Goal: Information Seeking & Learning: Learn about a topic

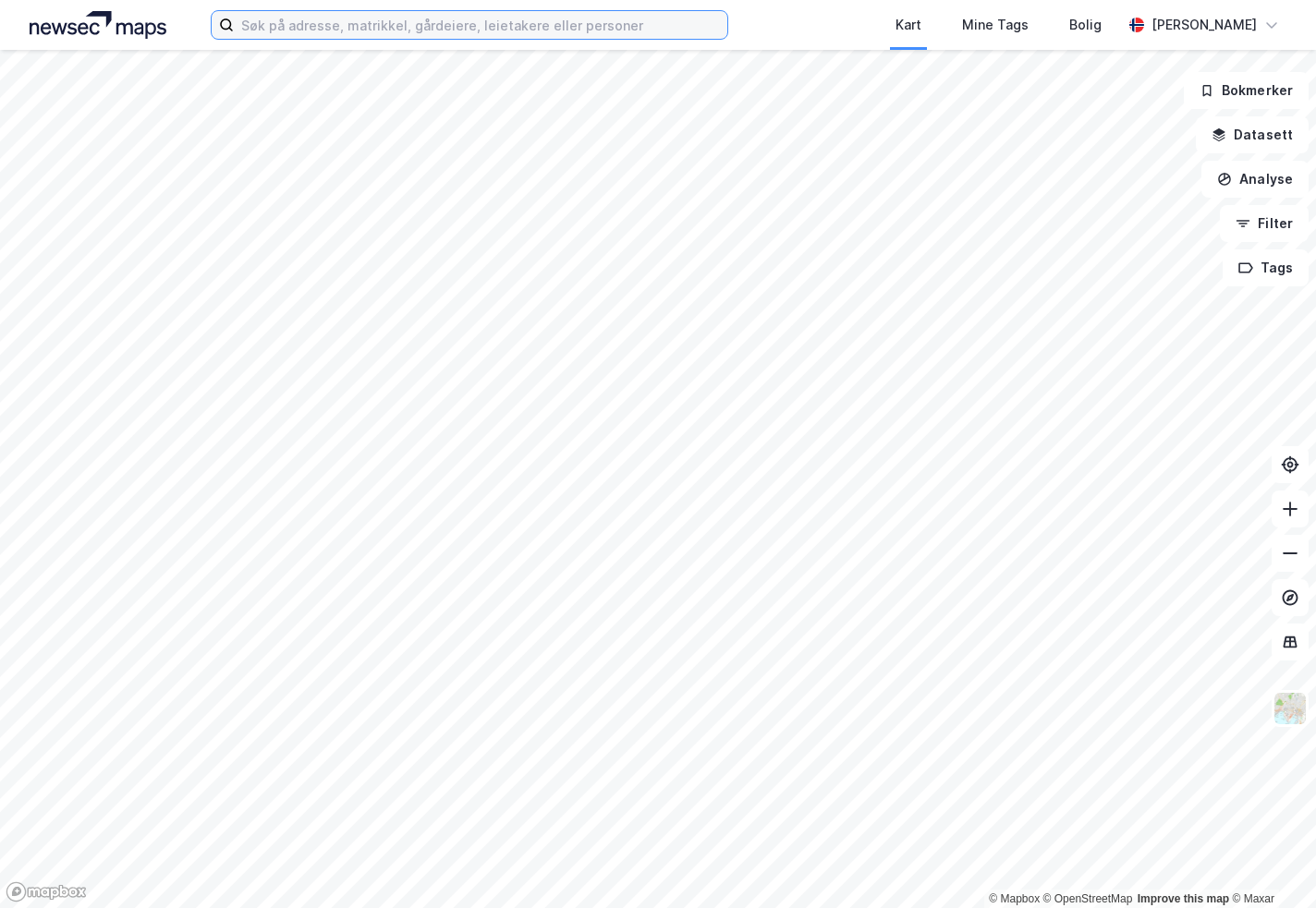
click at [422, 26] on input at bounding box center [480, 25] width 493 height 28
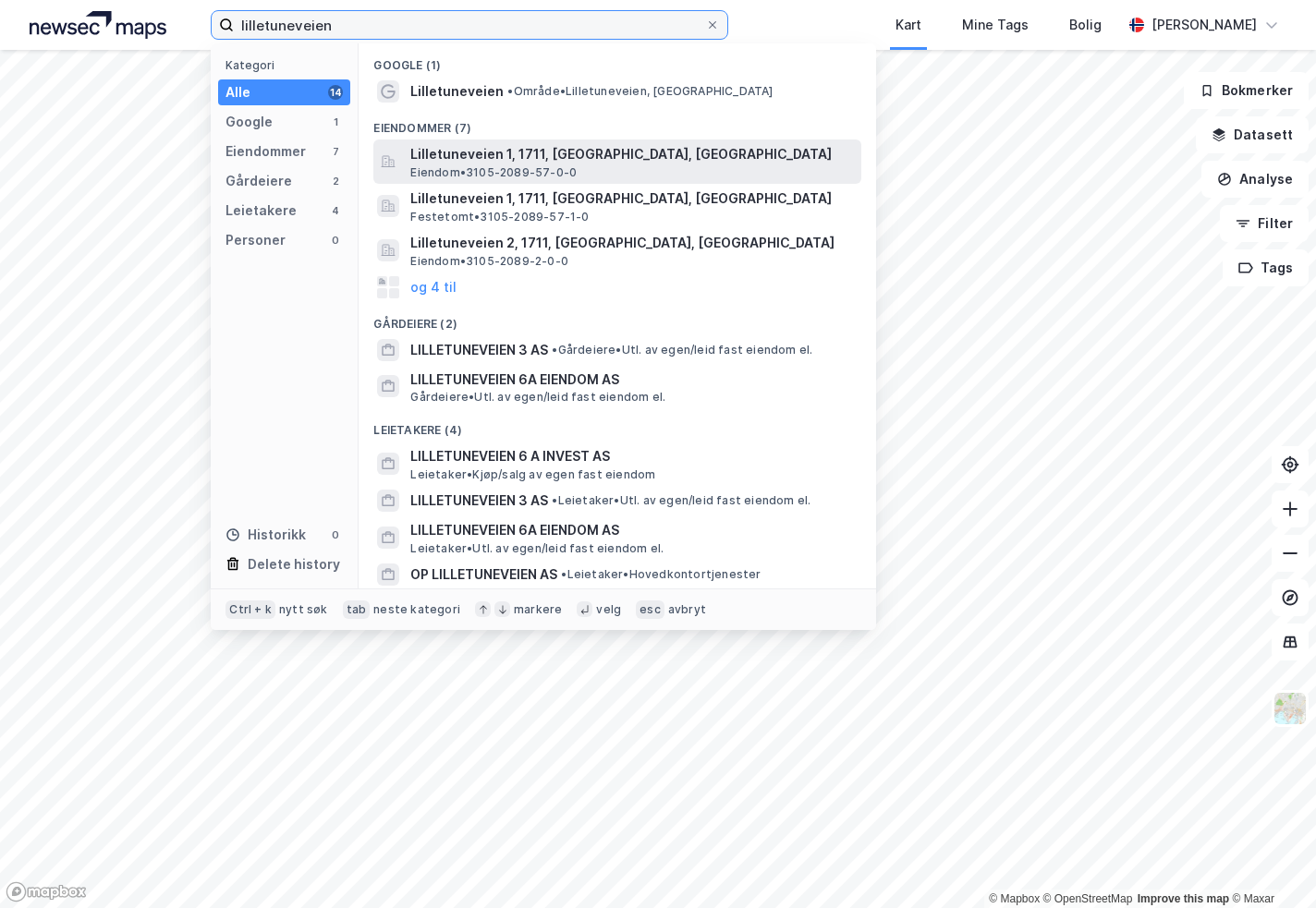
type input "lilletuneveien"
click at [488, 150] on span "Lilletuneveien 1, 1711, [GEOGRAPHIC_DATA], [GEOGRAPHIC_DATA]" at bounding box center [631, 154] width 444 height 22
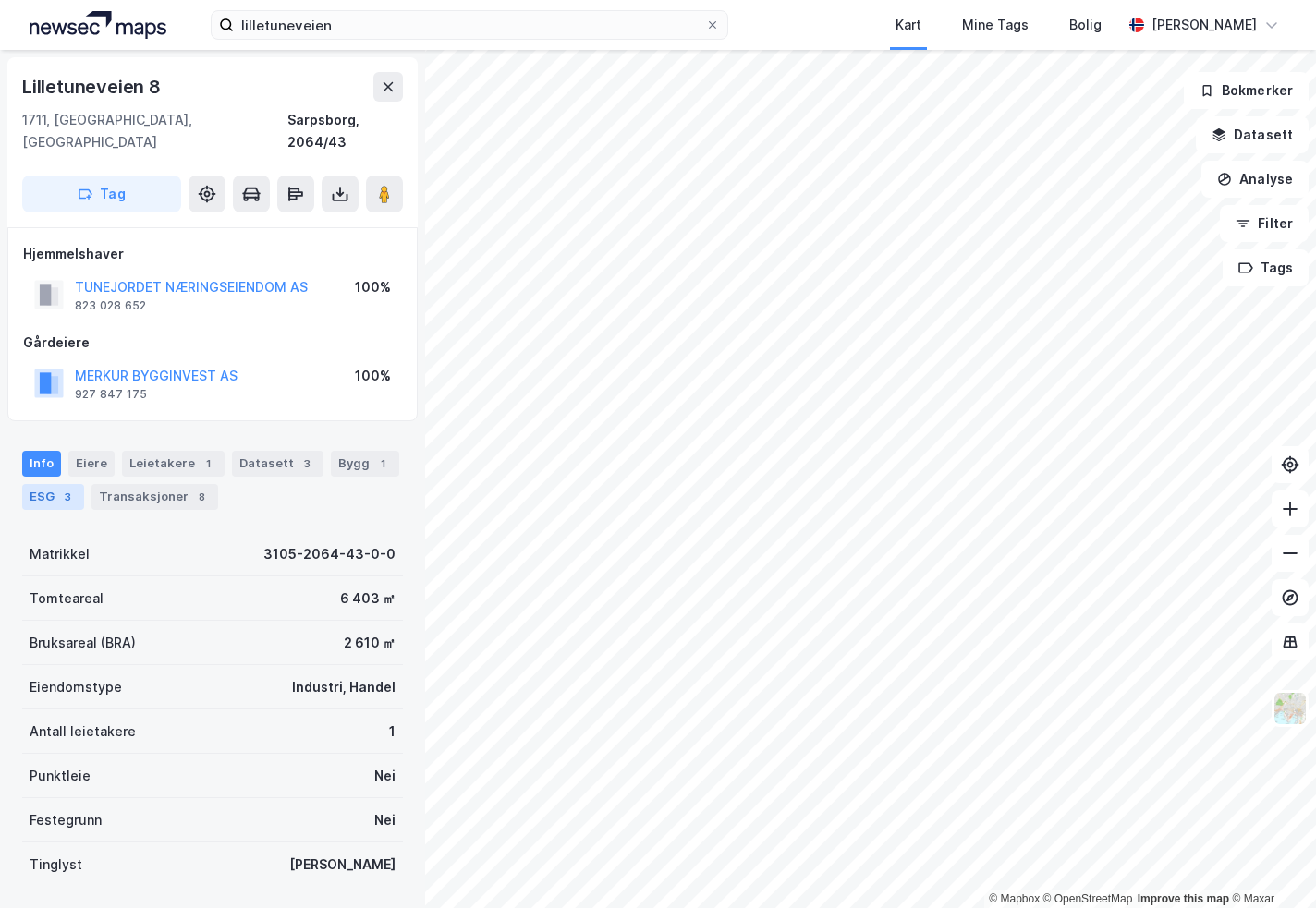
click at [61, 488] on div "3" at bounding box center [67, 497] width 19 height 19
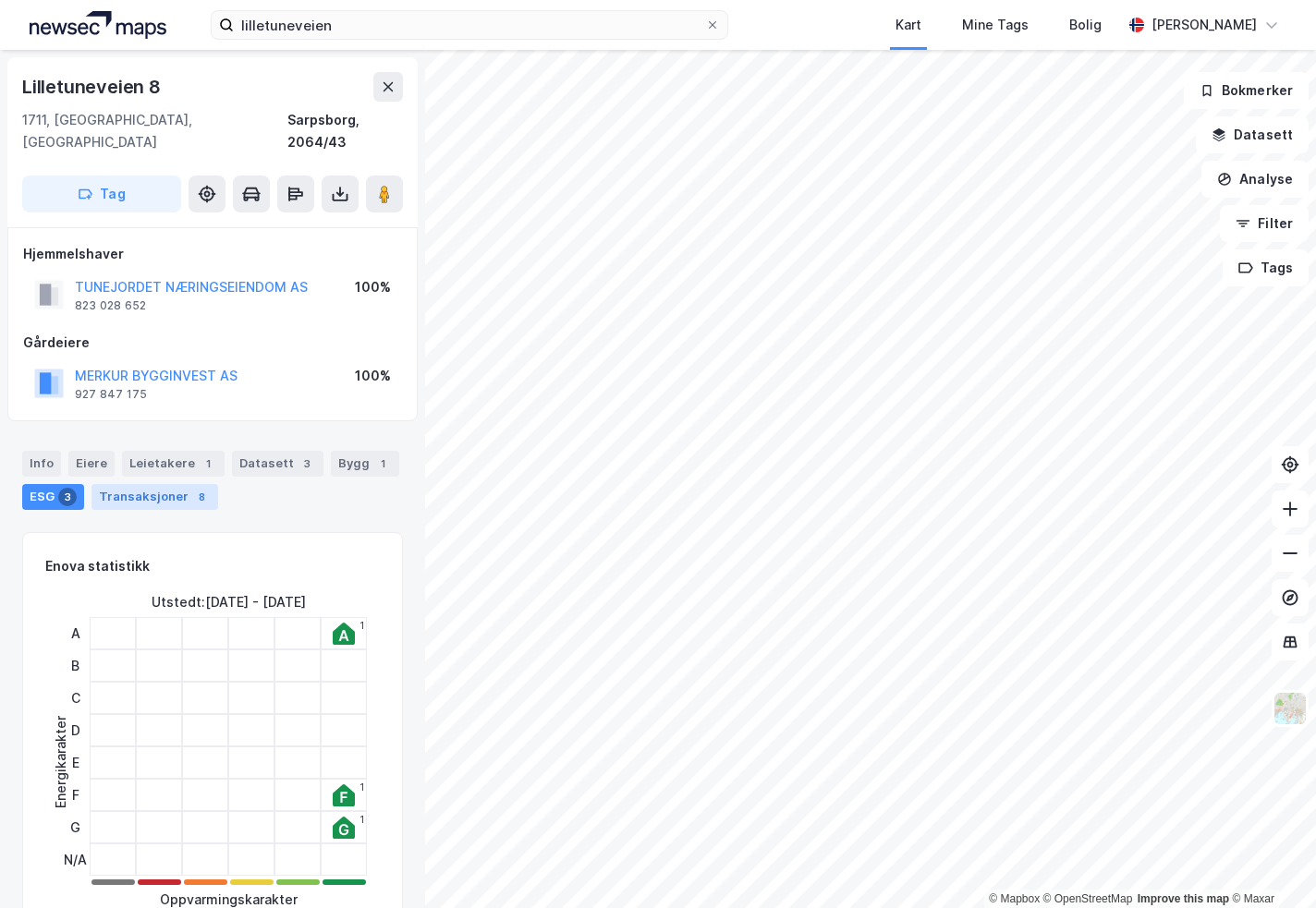
click at [136, 484] on div "Transaksjoner 8" at bounding box center [155, 497] width 127 height 26
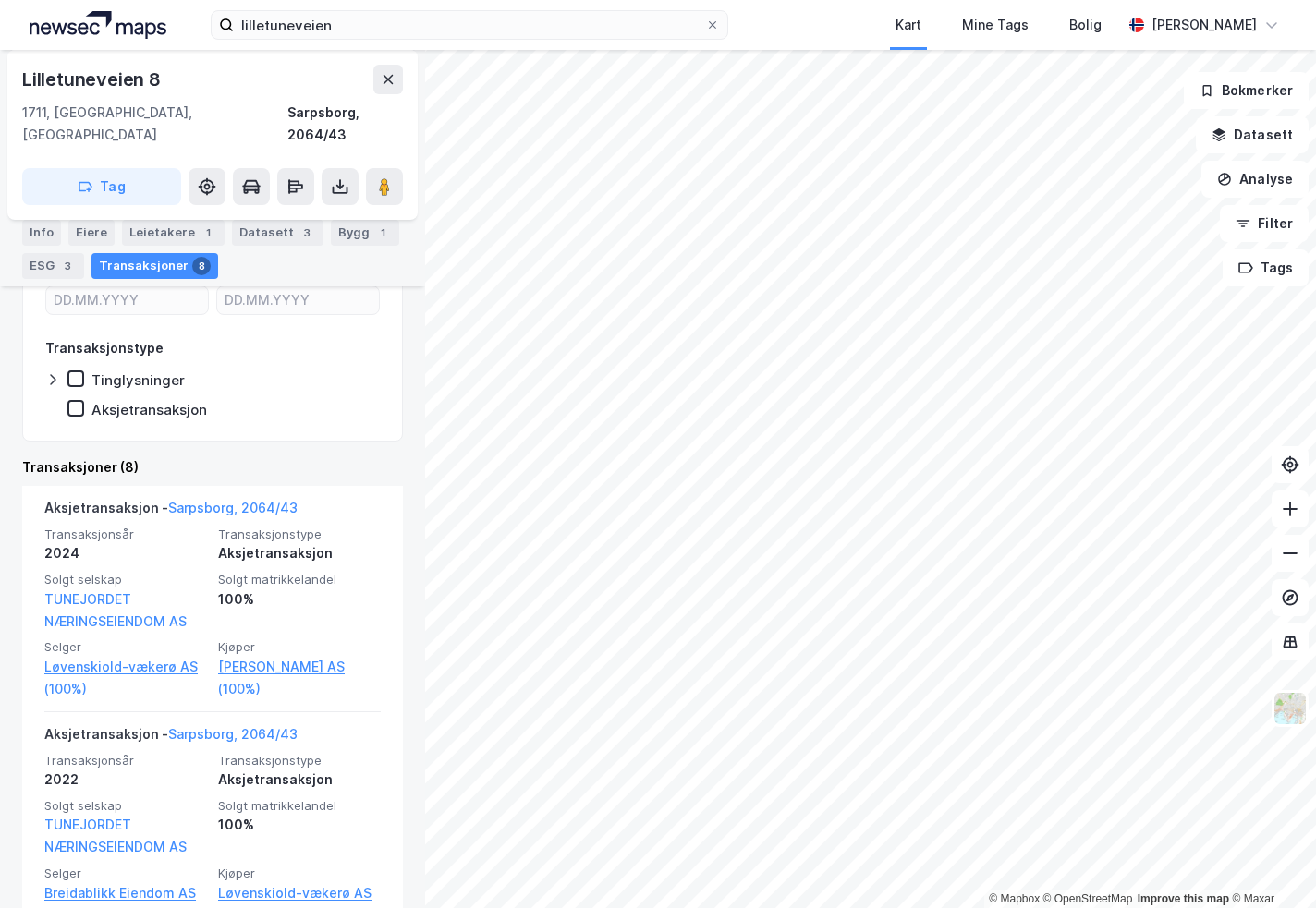
scroll to position [92, 0]
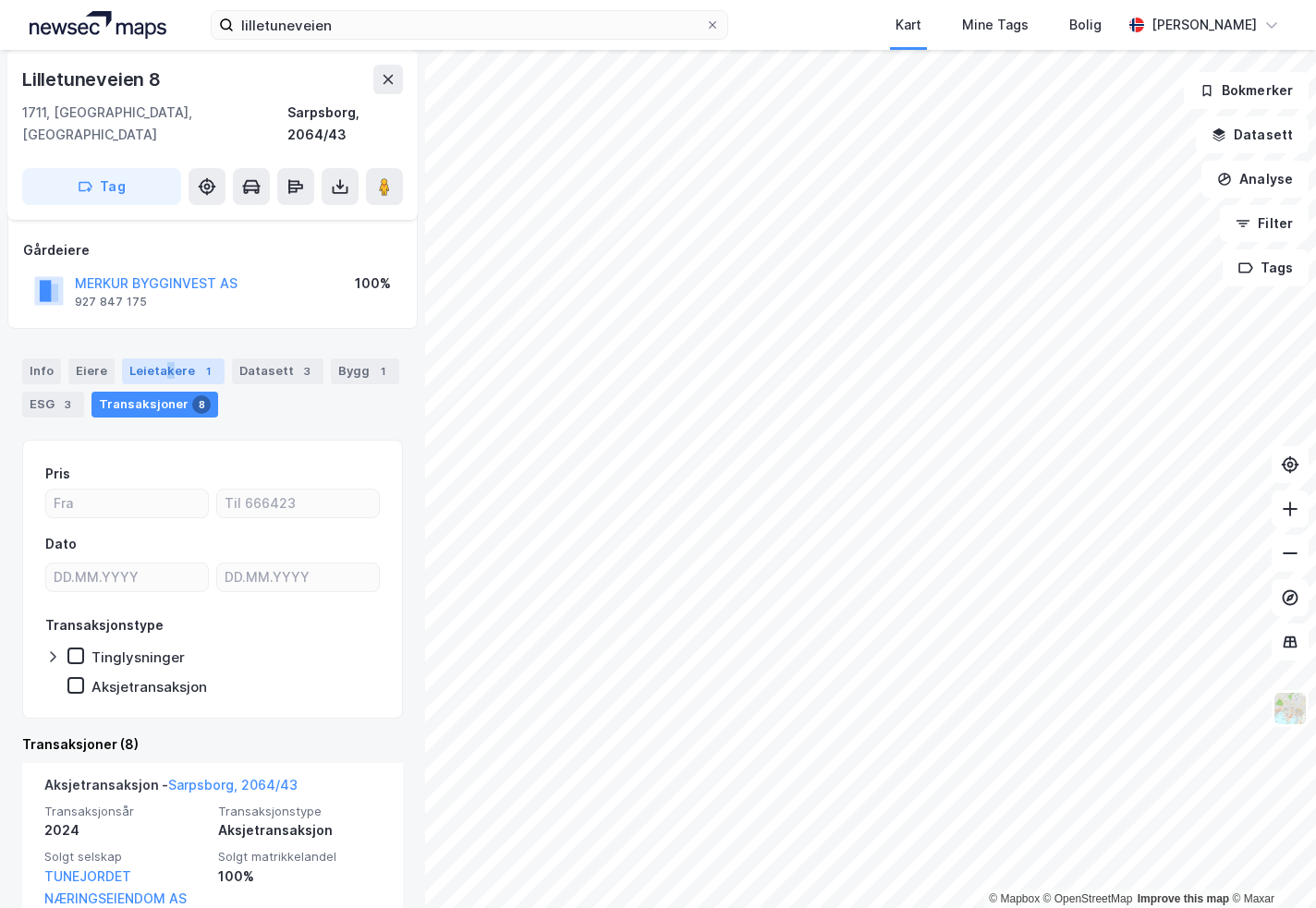
click at [165, 358] on div "Leietakere 1" at bounding box center [173, 371] width 102 height 26
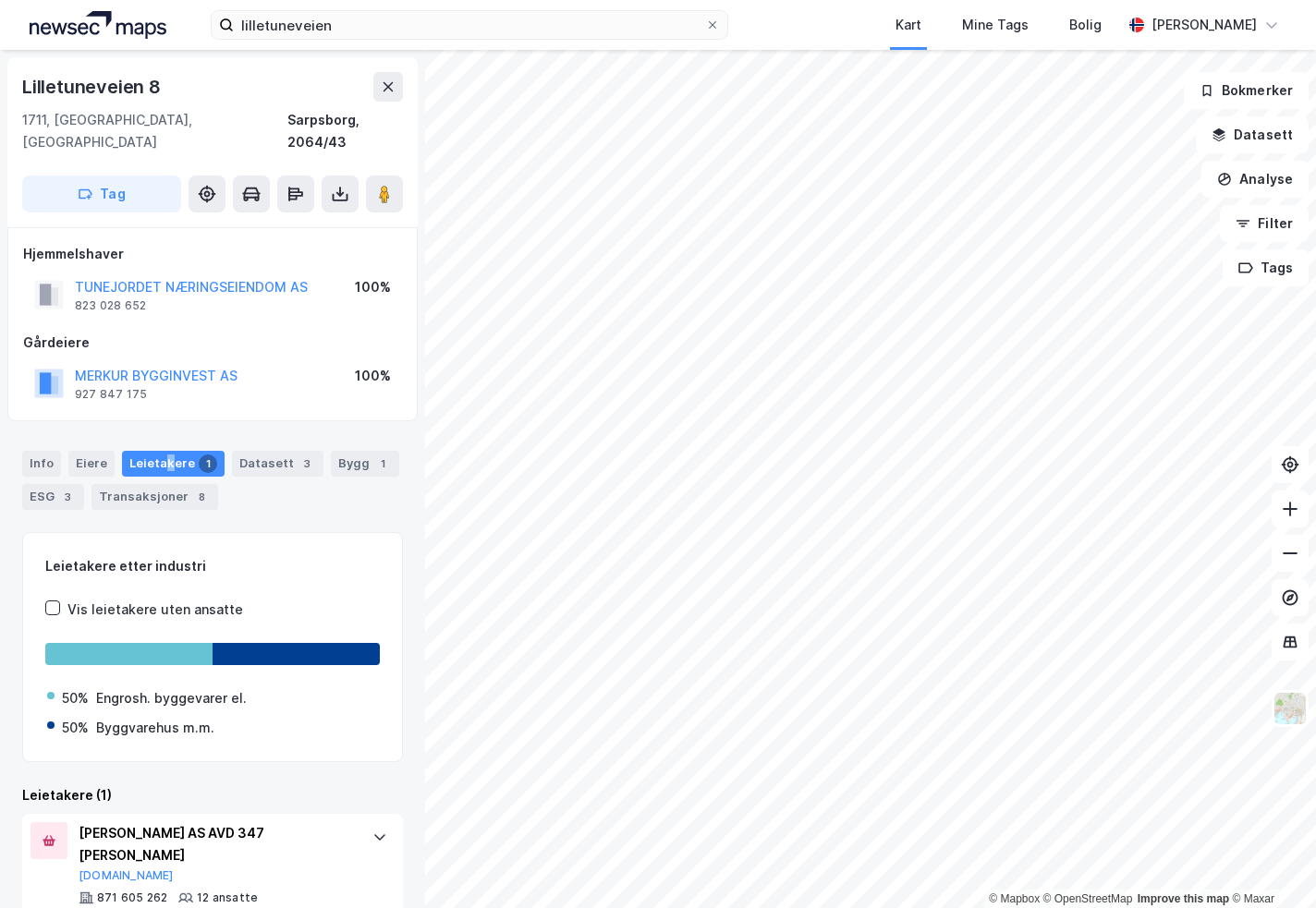
scroll to position [26, 0]
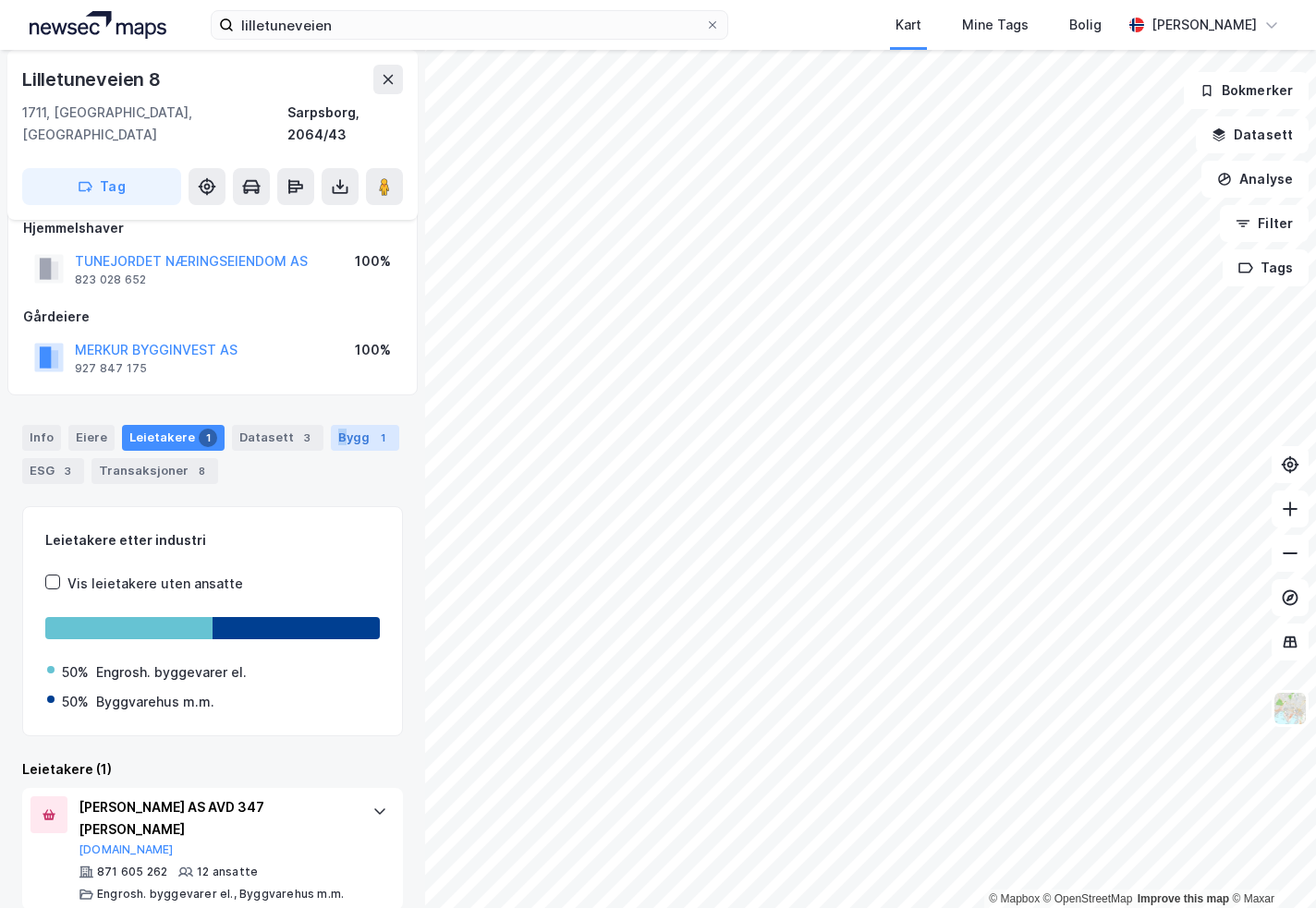
click at [330, 425] on div "Bygg 1" at bounding box center [364, 438] width 68 height 26
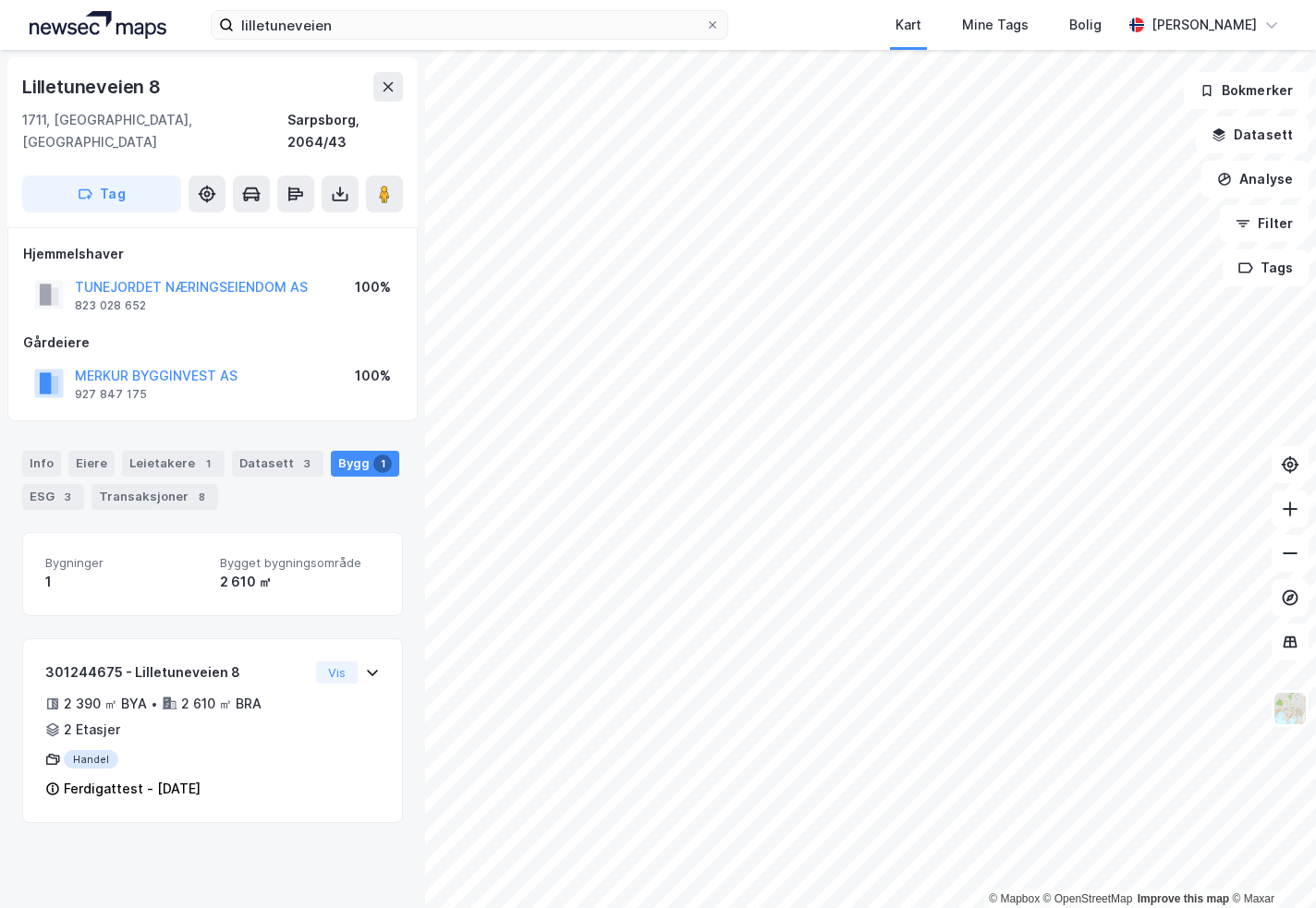
click at [253, 458] on div "Info Eiere Leietakere 1 Datasett 3 Bygg 1 ESG 3 Transaksjoner 8" at bounding box center [212, 480] width 381 height 60
click at [251, 451] on div "Datasett 3" at bounding box center [278, 463] width 91 height 26
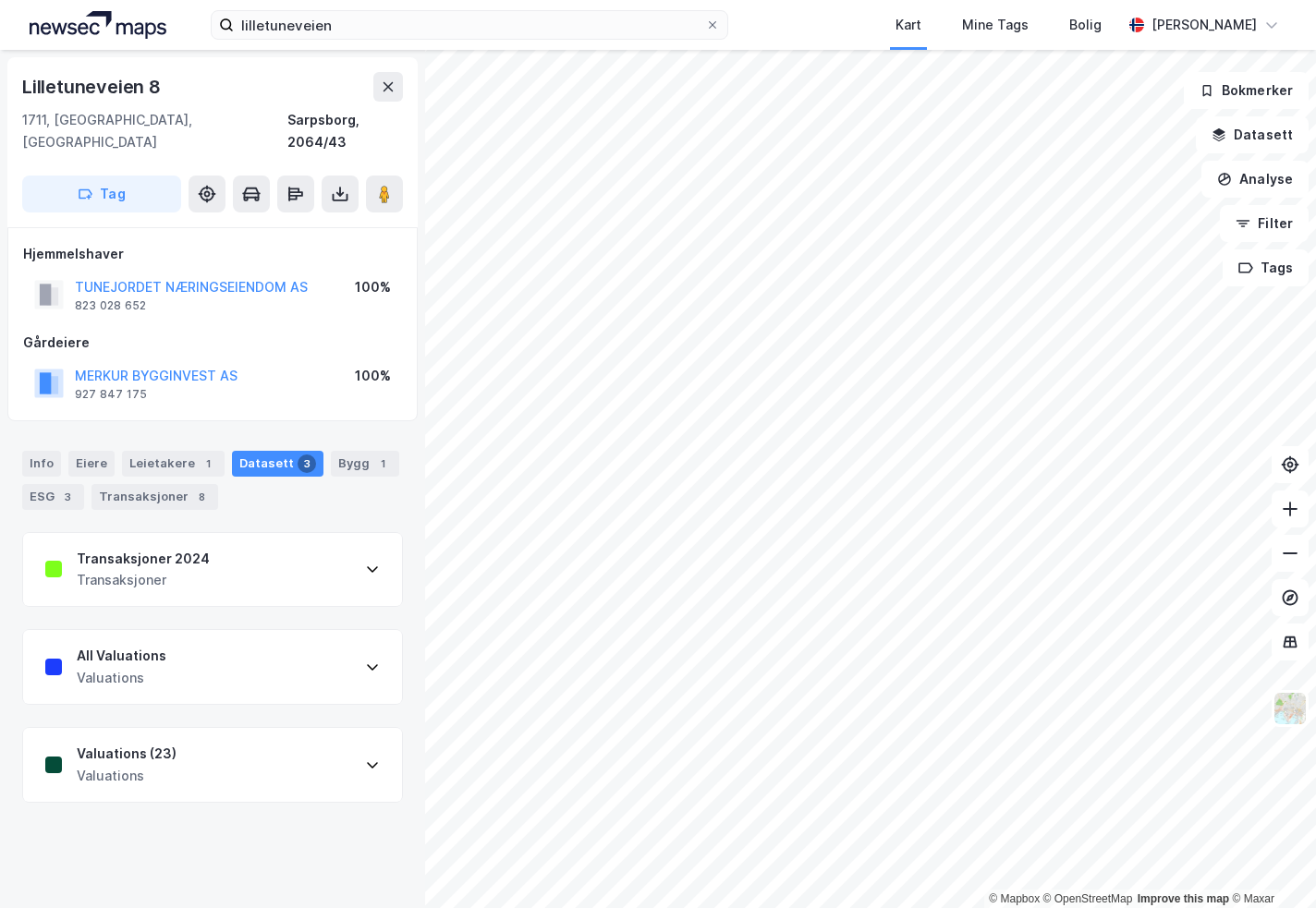
click at [221, 657] on div "All Valuations Valuations" at bounding box center [212, 667] width 379 height 73
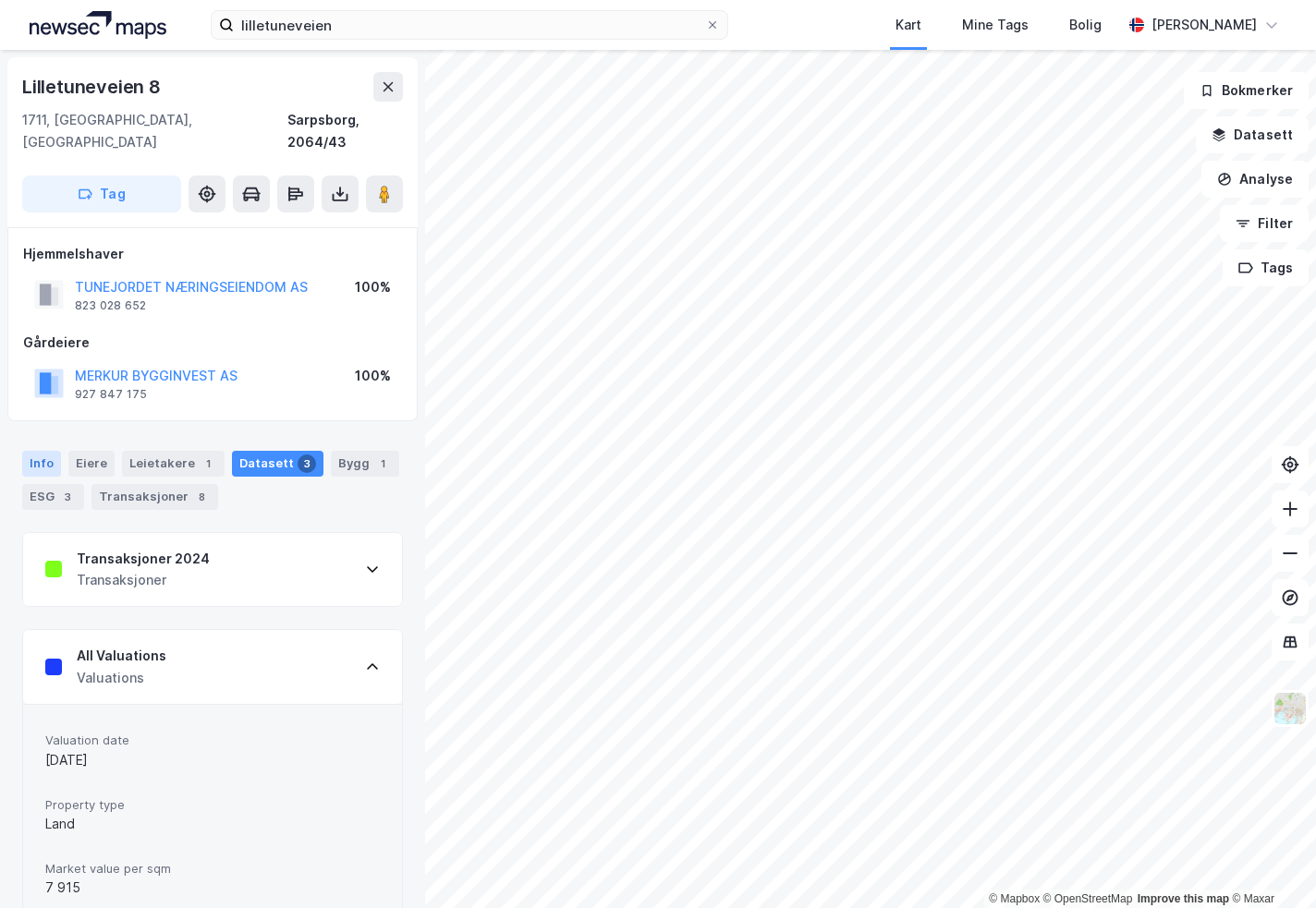
click at [45, 451] on div "Info" at bounding box center [41, 463] width 39 height 26
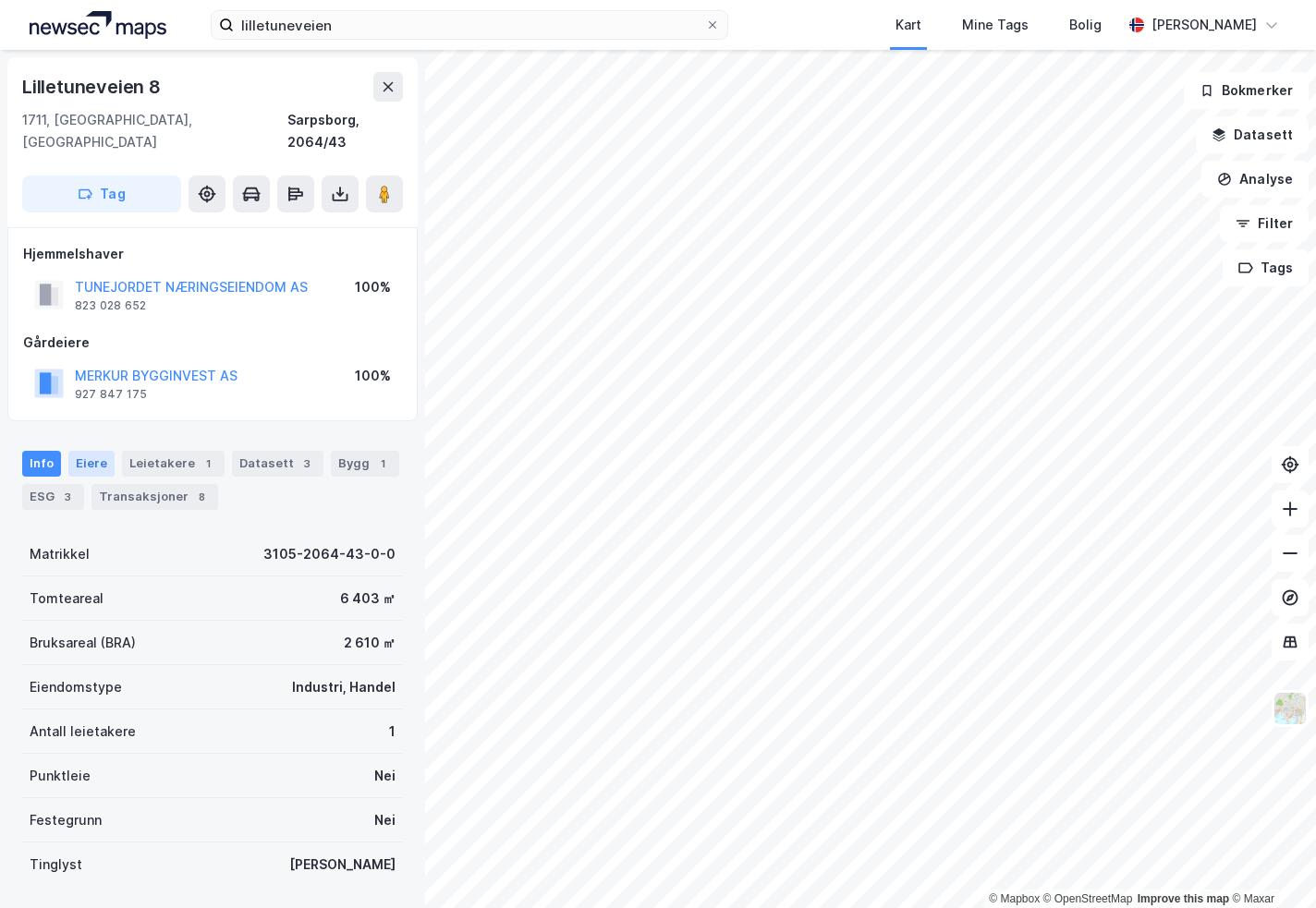
click at [90, 451] on div "Eiere" at bounding box center [91, 463] width 47 height 26
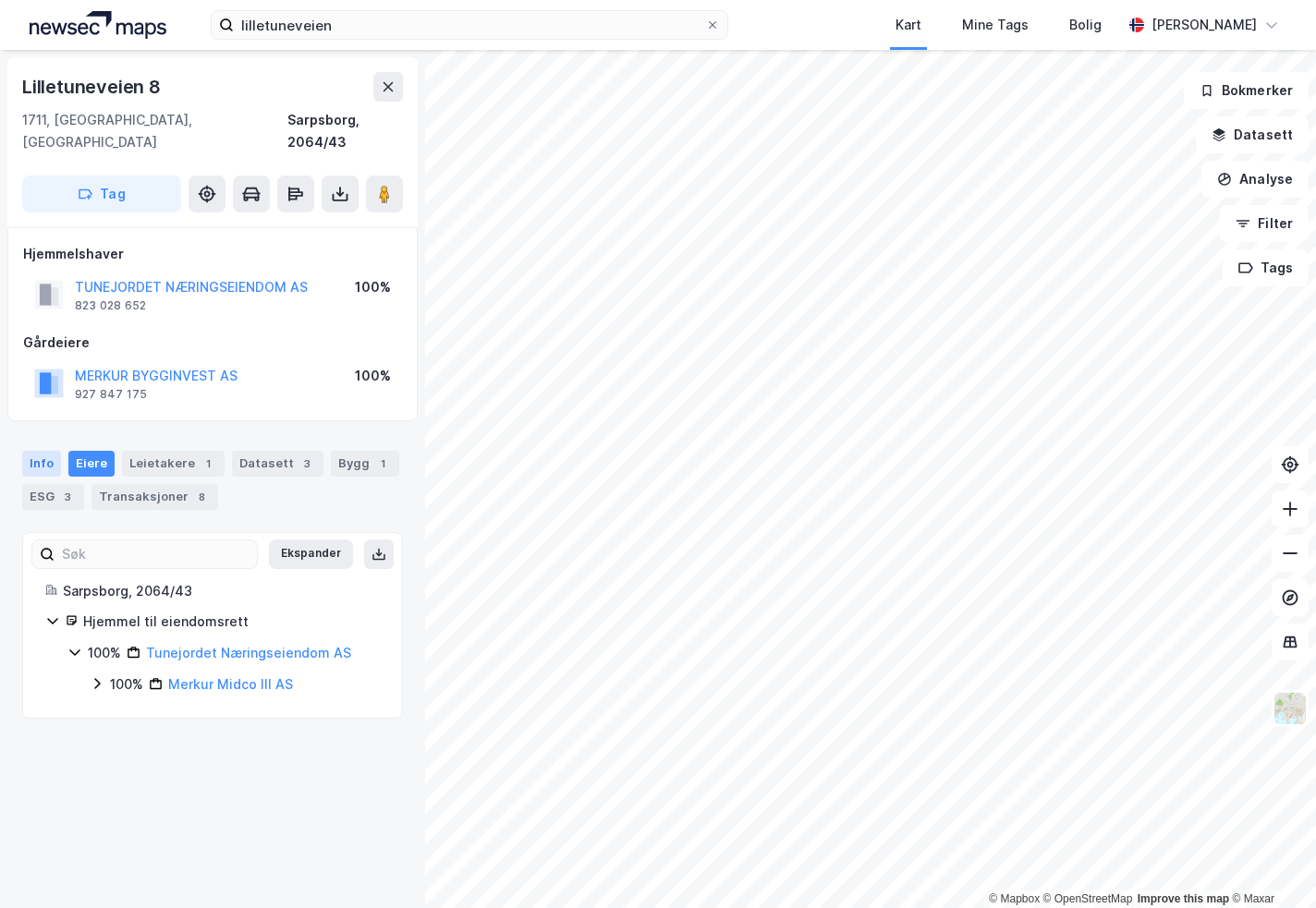
click at [53, 451] on div "Info" at bounding box center [41, 463] width 39 height 26
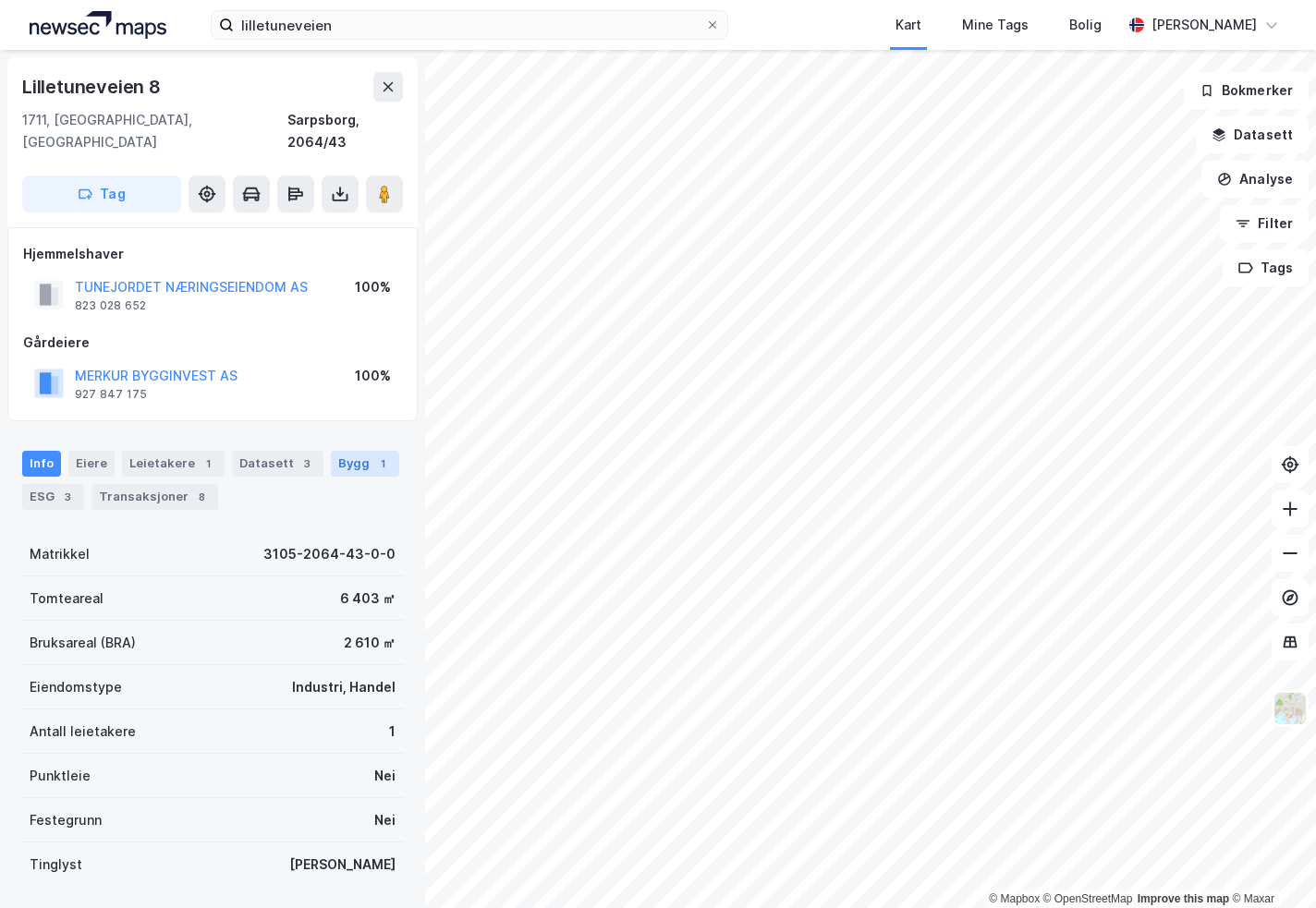
click at [332, 451] on div "Bygg 1" at bounding box center [364, 463] width 68 height 26
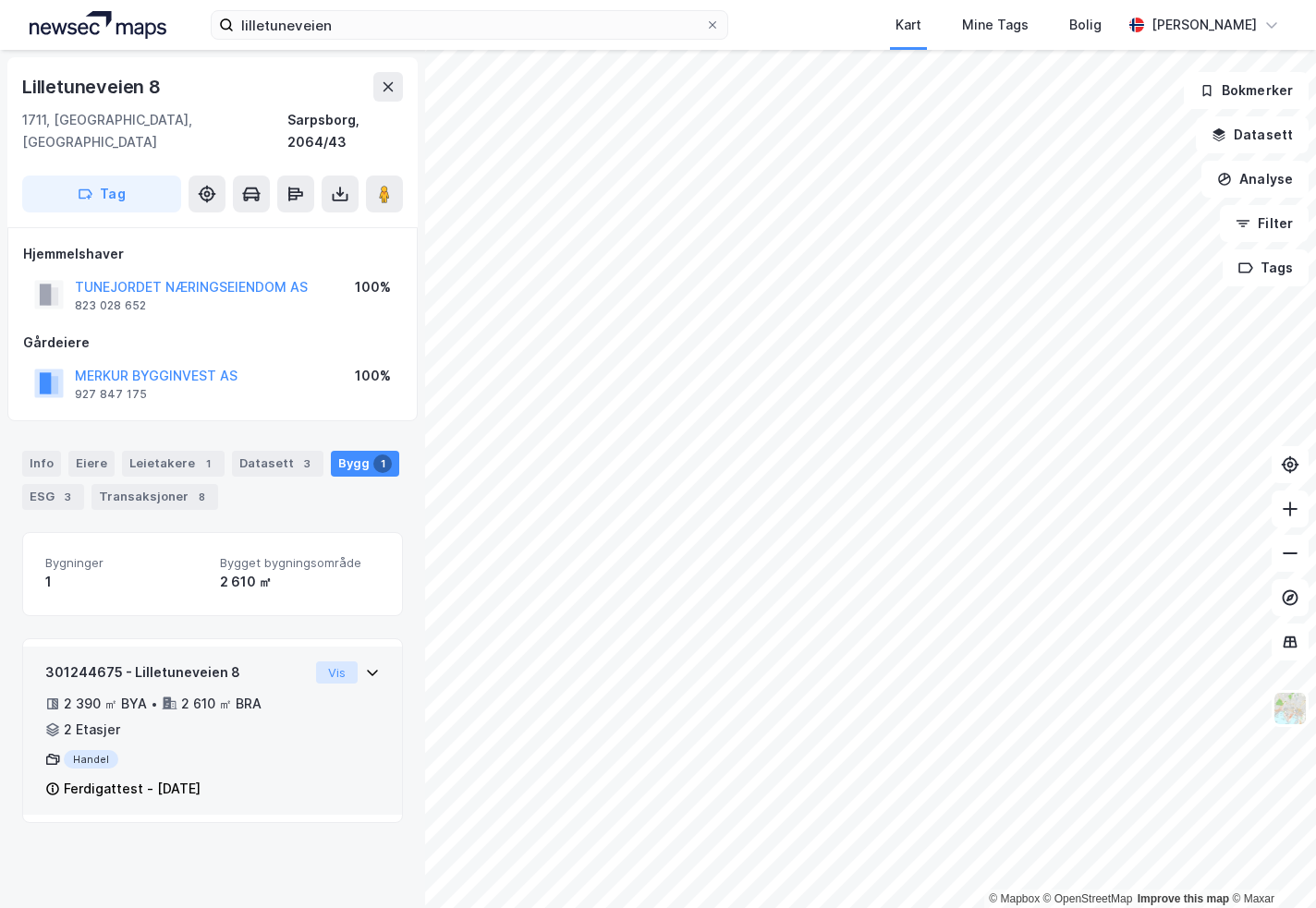
click at [335, 662] on button "Vis" at bounding box center [336, 673] width 42 height 22
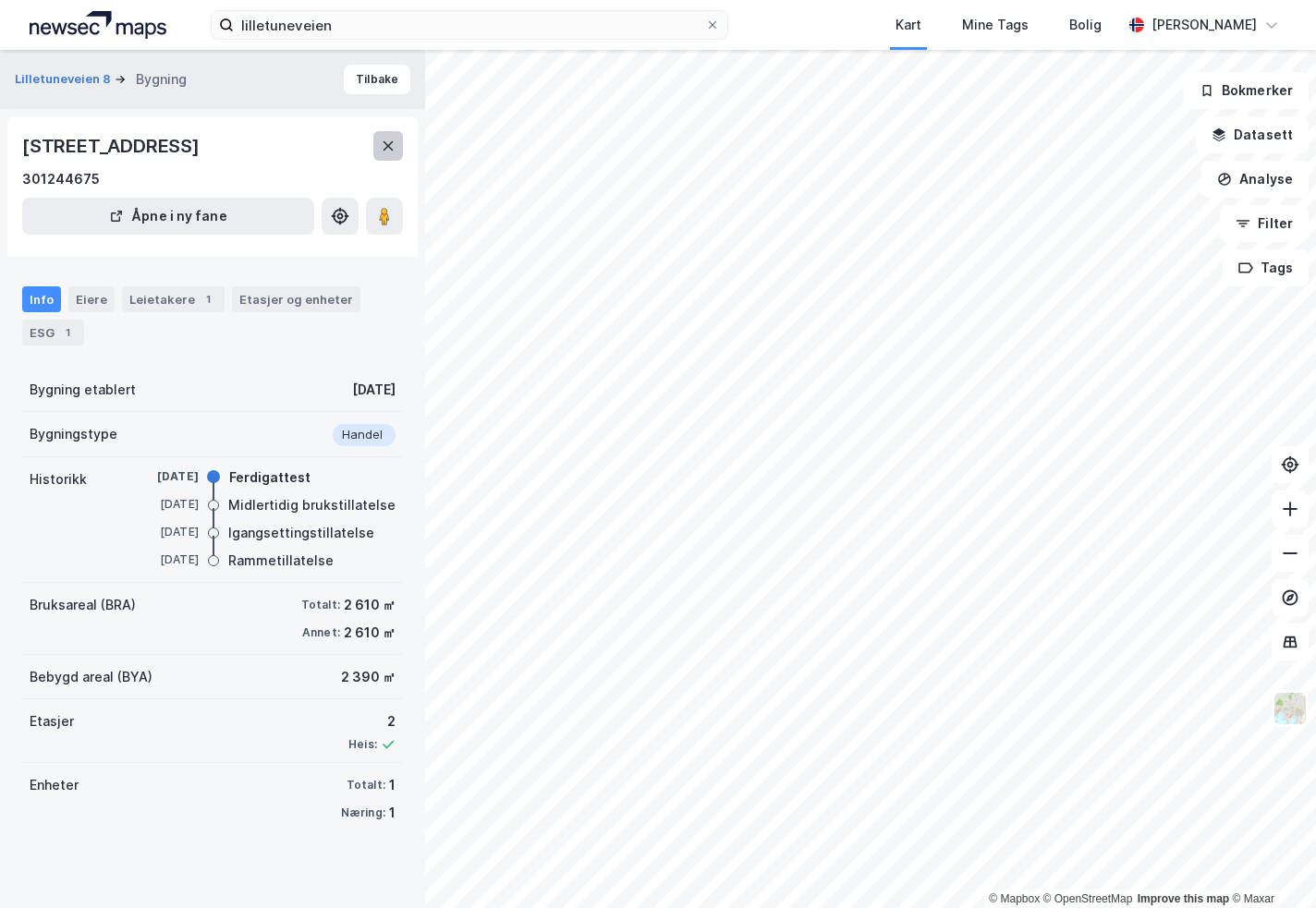
click at [389, 145] on icon at bounding box center [388, 145] width 10 height 9
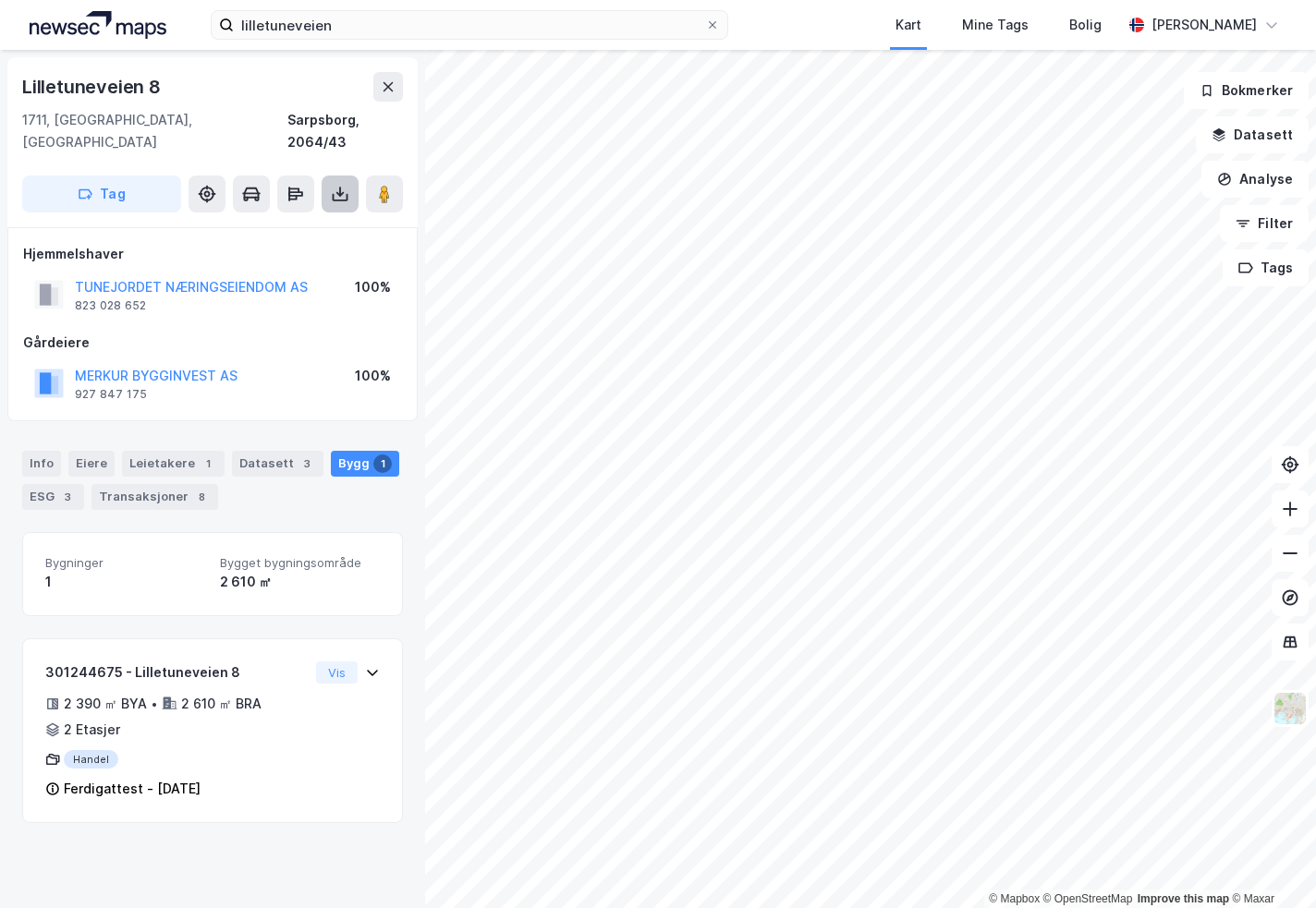
click at [342, 185] on icon at bounding box center [339, 194] width 19 height 19
click at [311, 216] on div "Last ned grunnbok" at bounding box center [260, 231] width 197 height 30
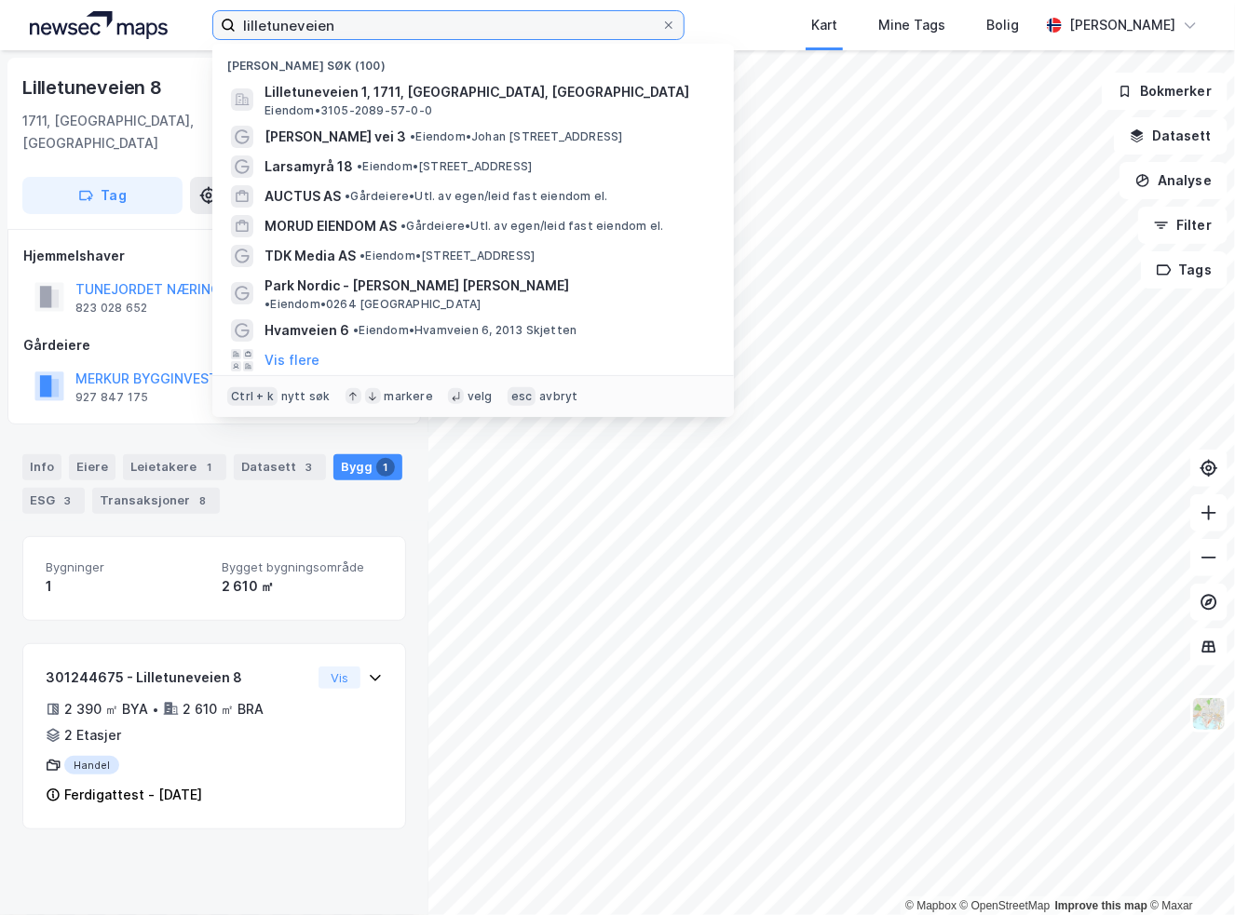
click at [387, 26] on input "lilletuneveien" at bounding box center [448, 25] width 425 height 28
click at [674, 25] on icon at bounding box center [668, 25] width 11 height 11
click at [660, 25] on input "lilletuneveien" at bounding box center [448, 25] width 425 height 28
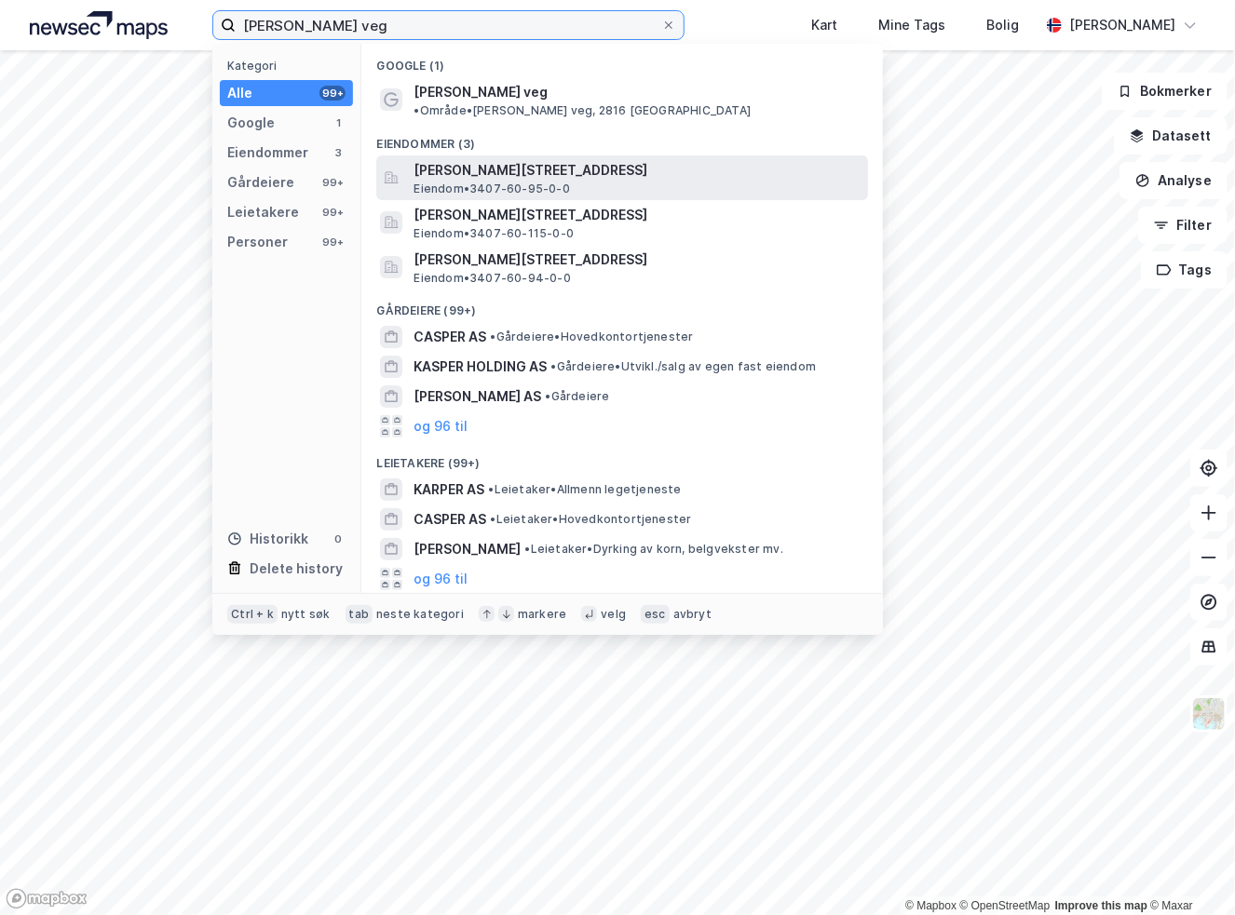
type input "[PERSON_NAME] veg"
click at [512, 159] on span "[PERSON_NAME][STREET_ADDRESS]" at bounding box center [636, 170] width 447 height 22
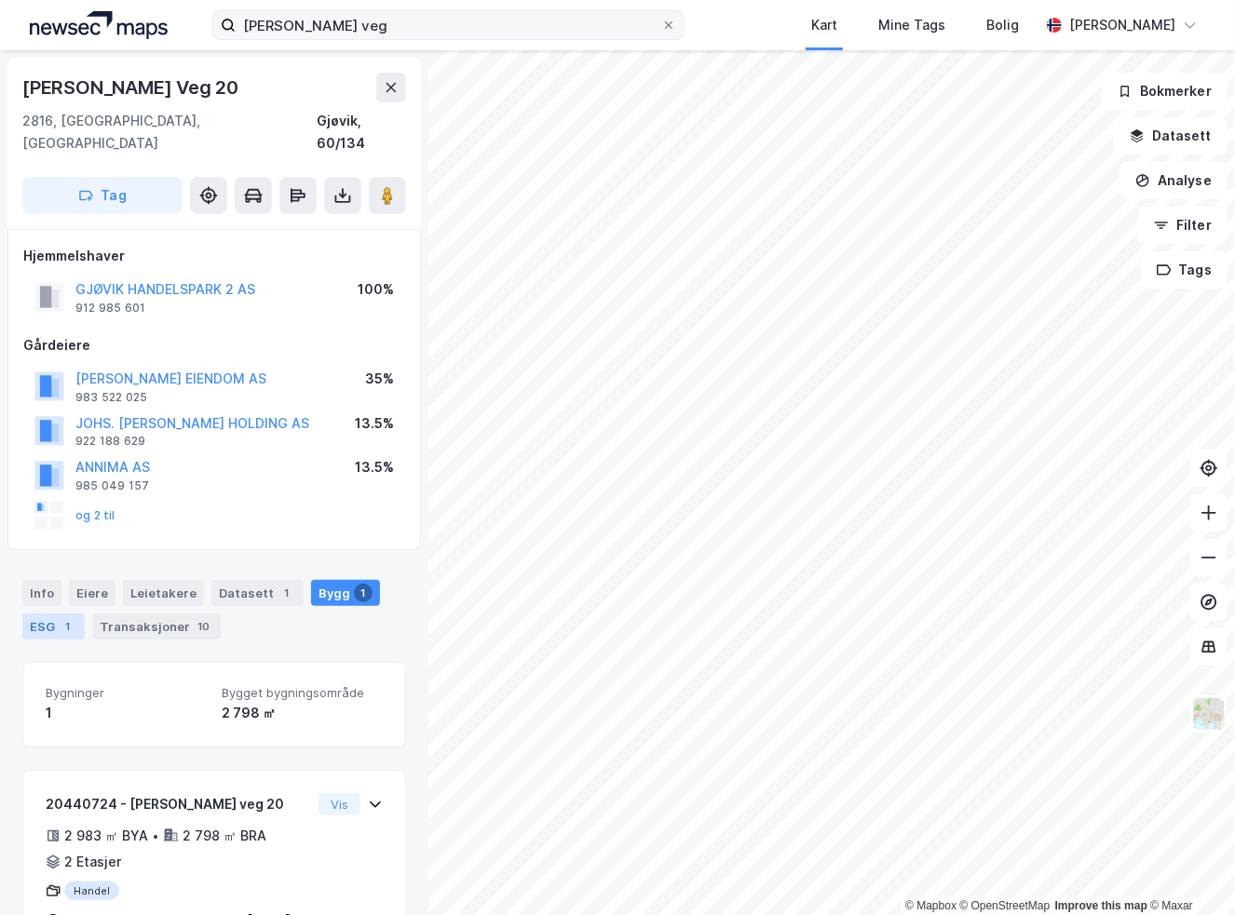
click at [76, 614] on div "ESG 1" at bounding box center [53, 627] width 62 height 26
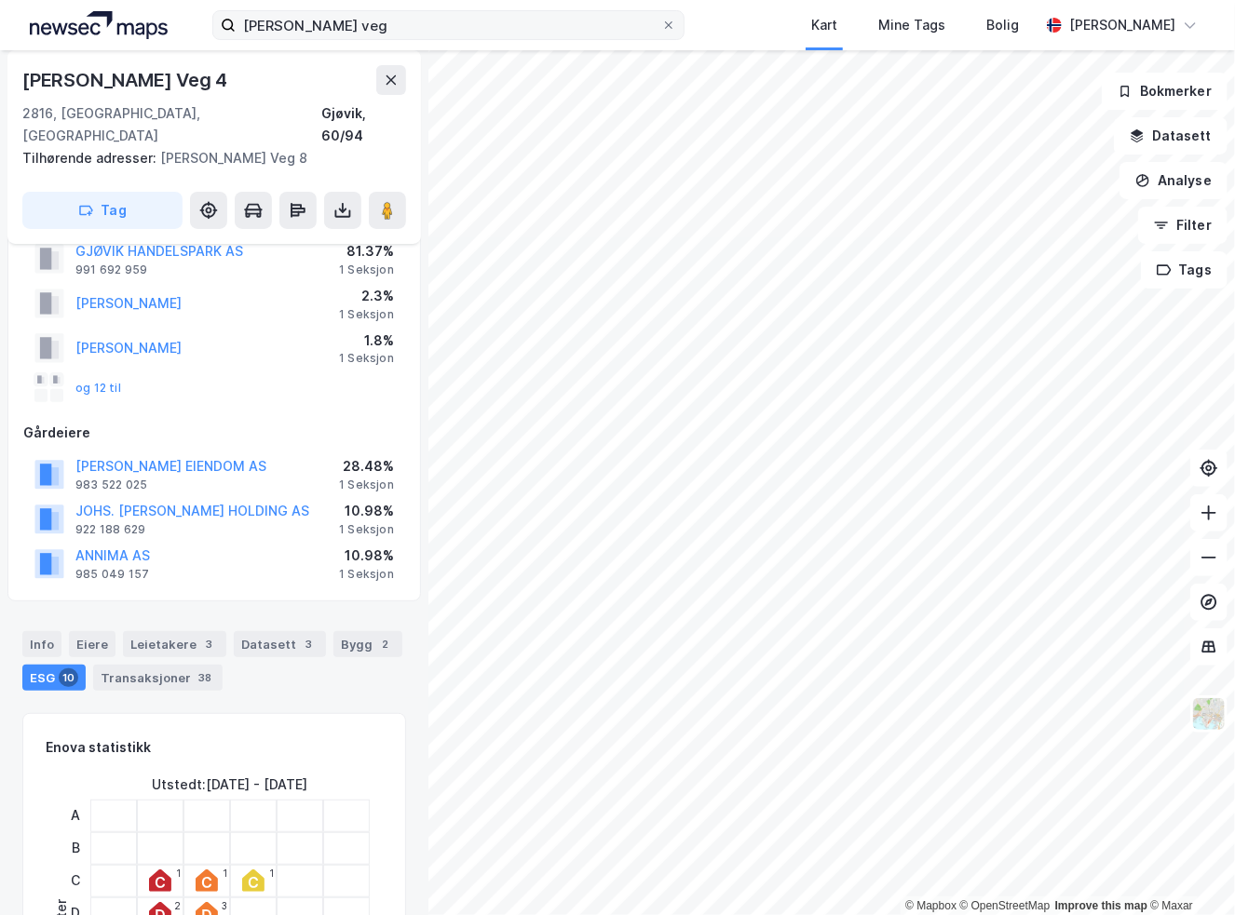
scroll to position [247, 0]
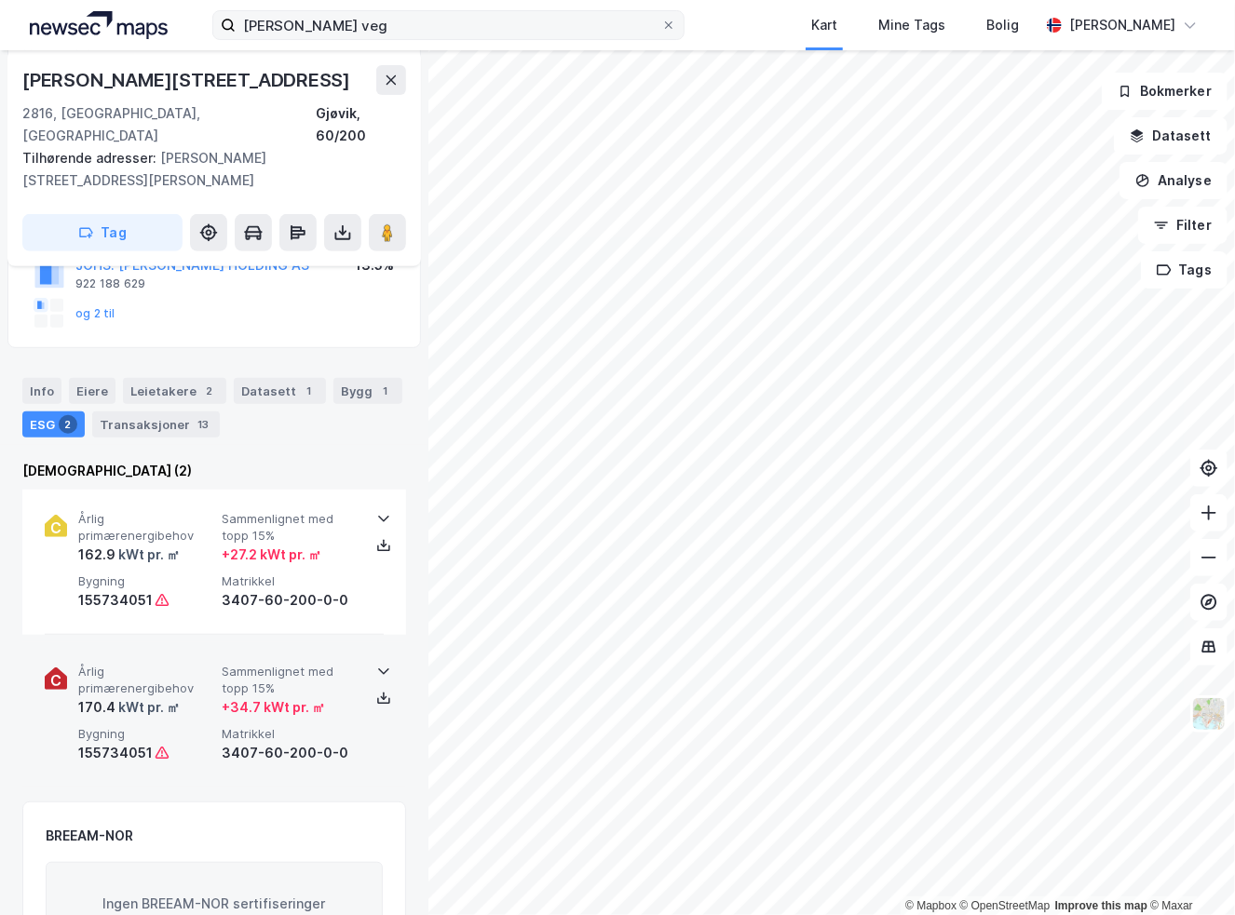
scroll to position [433, 0]
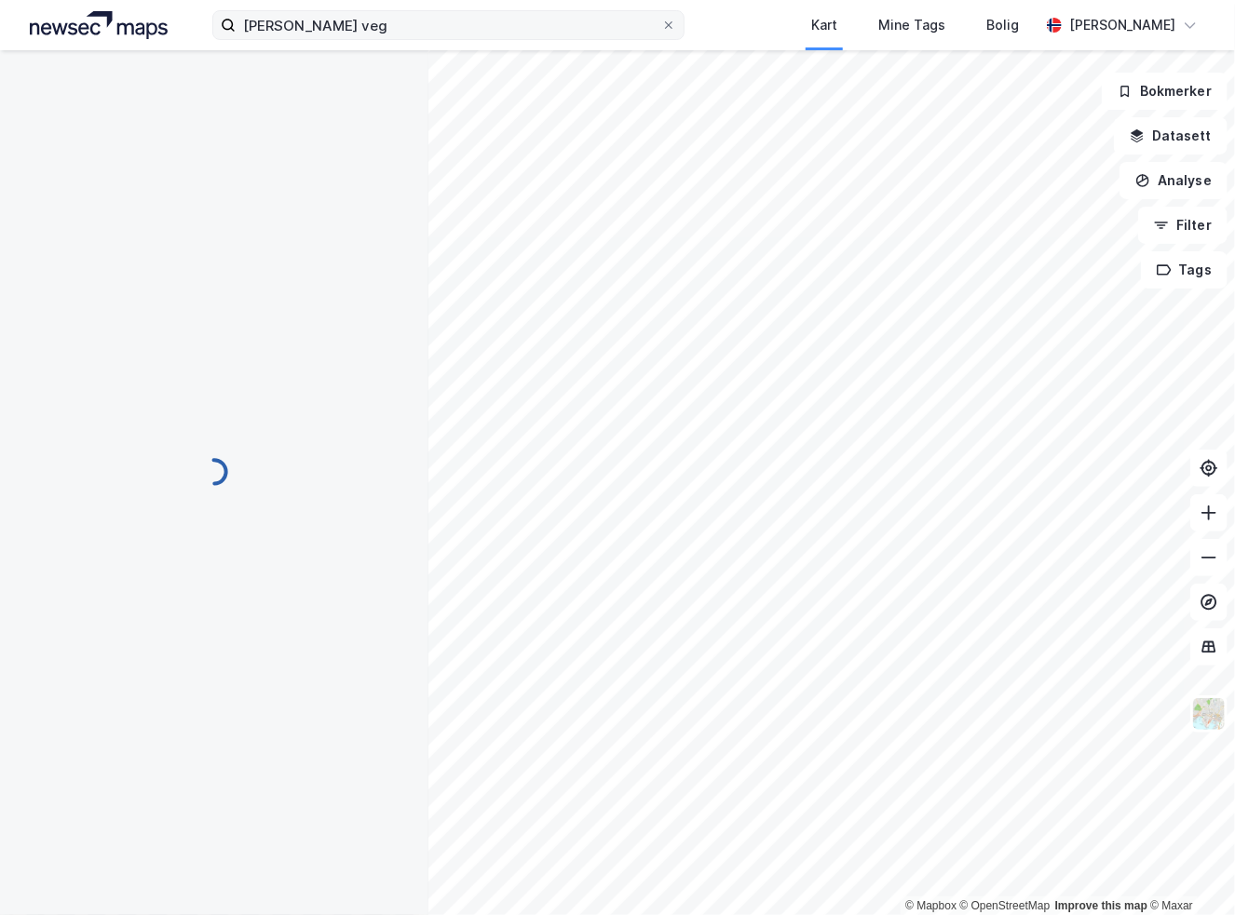
scroll to position [261, 0]
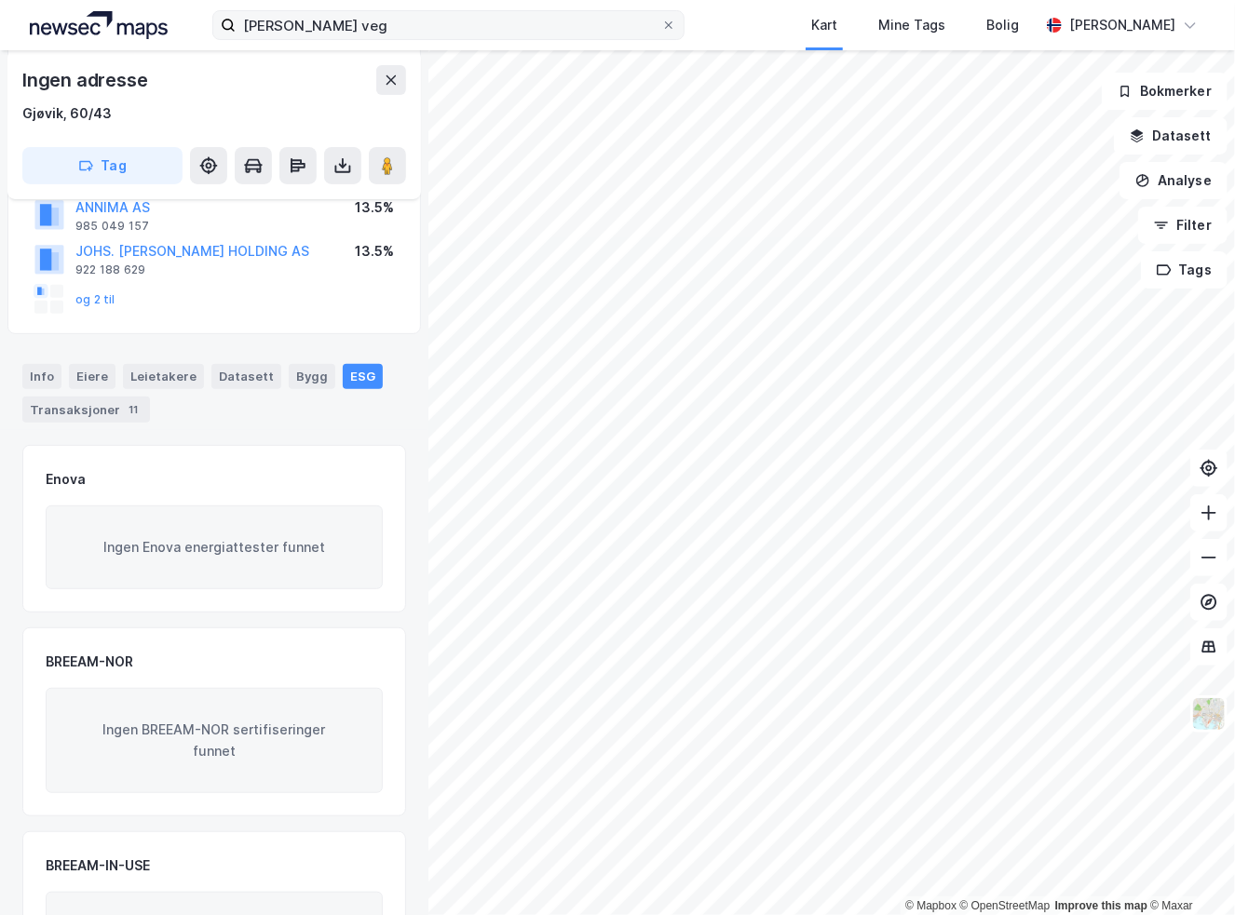
scroll to position [194, 0]
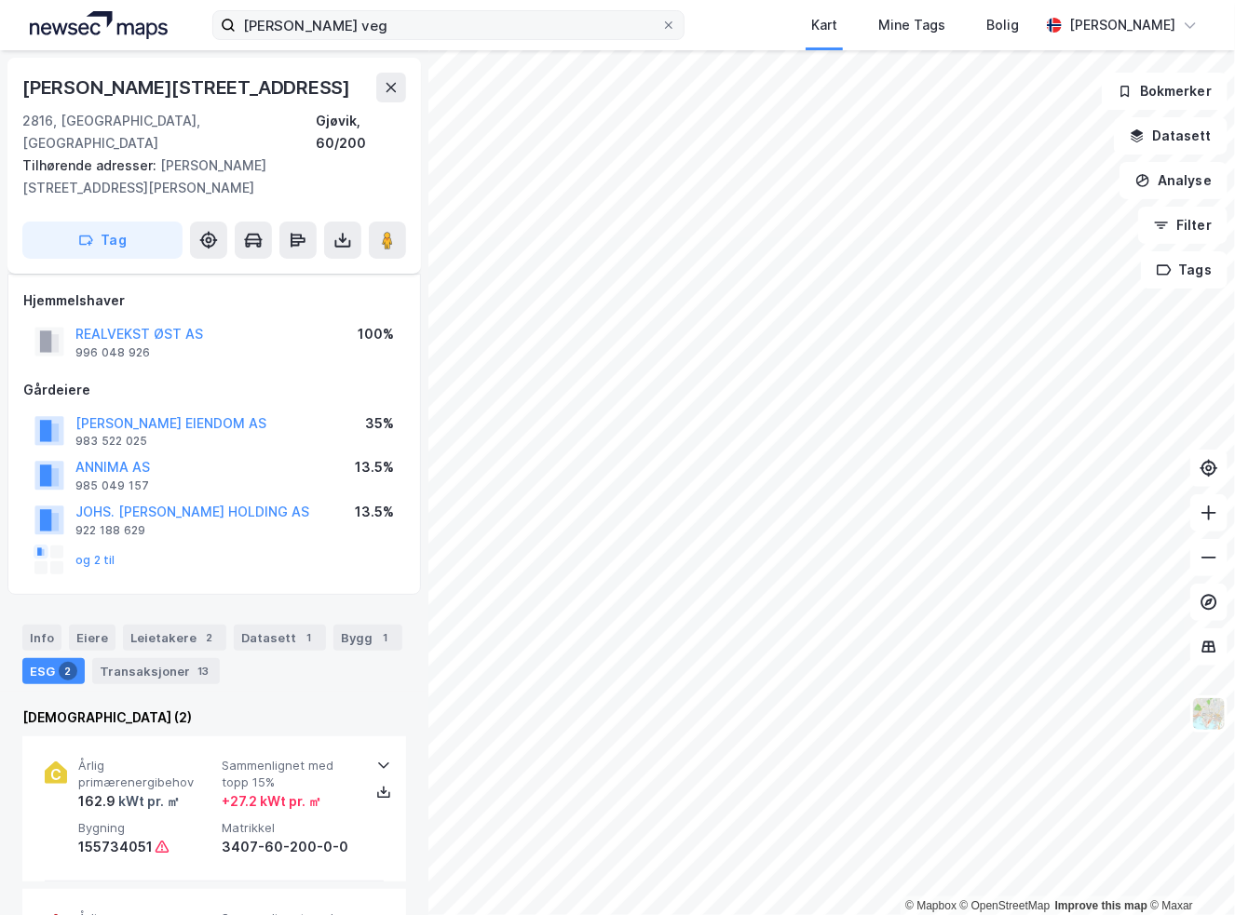
scroll to position [194, 0]
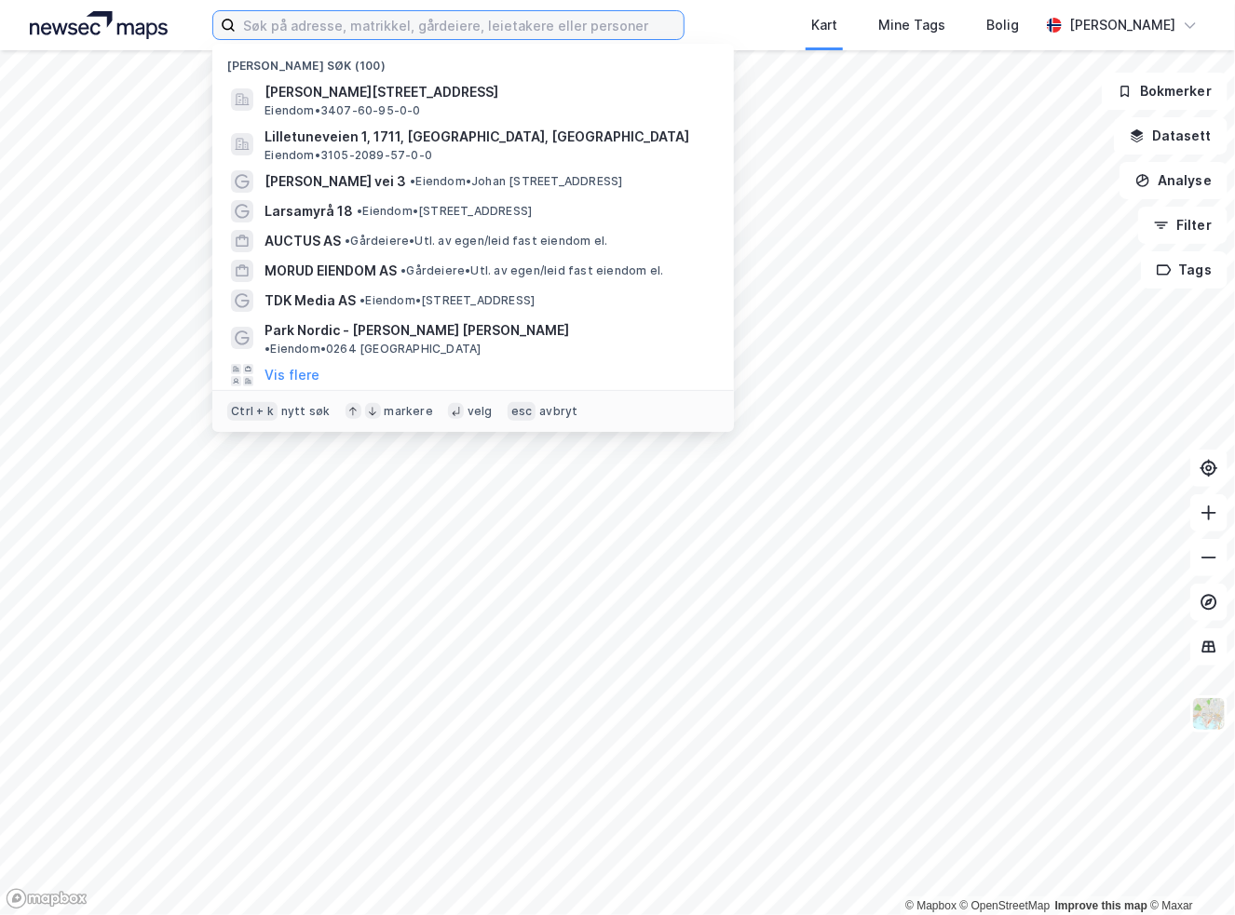
click at [267, 21] on input at bounding box center [459, 25] width 447 height 28
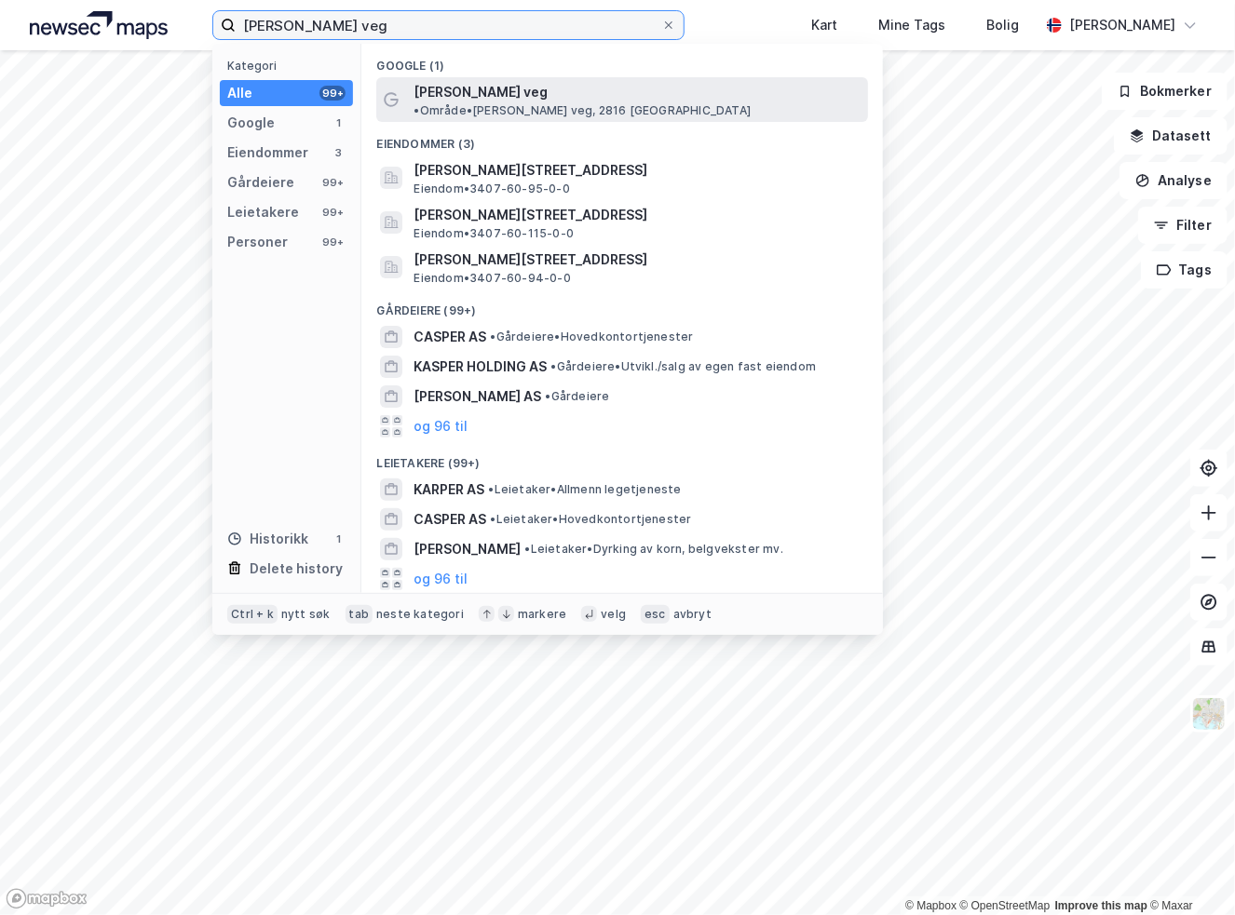
type input "[PERSON_NAME] veg"
click at [493, 91] on span "[PERSON_NAME] veg" at bounding box center [480, 92] width 134 height 22
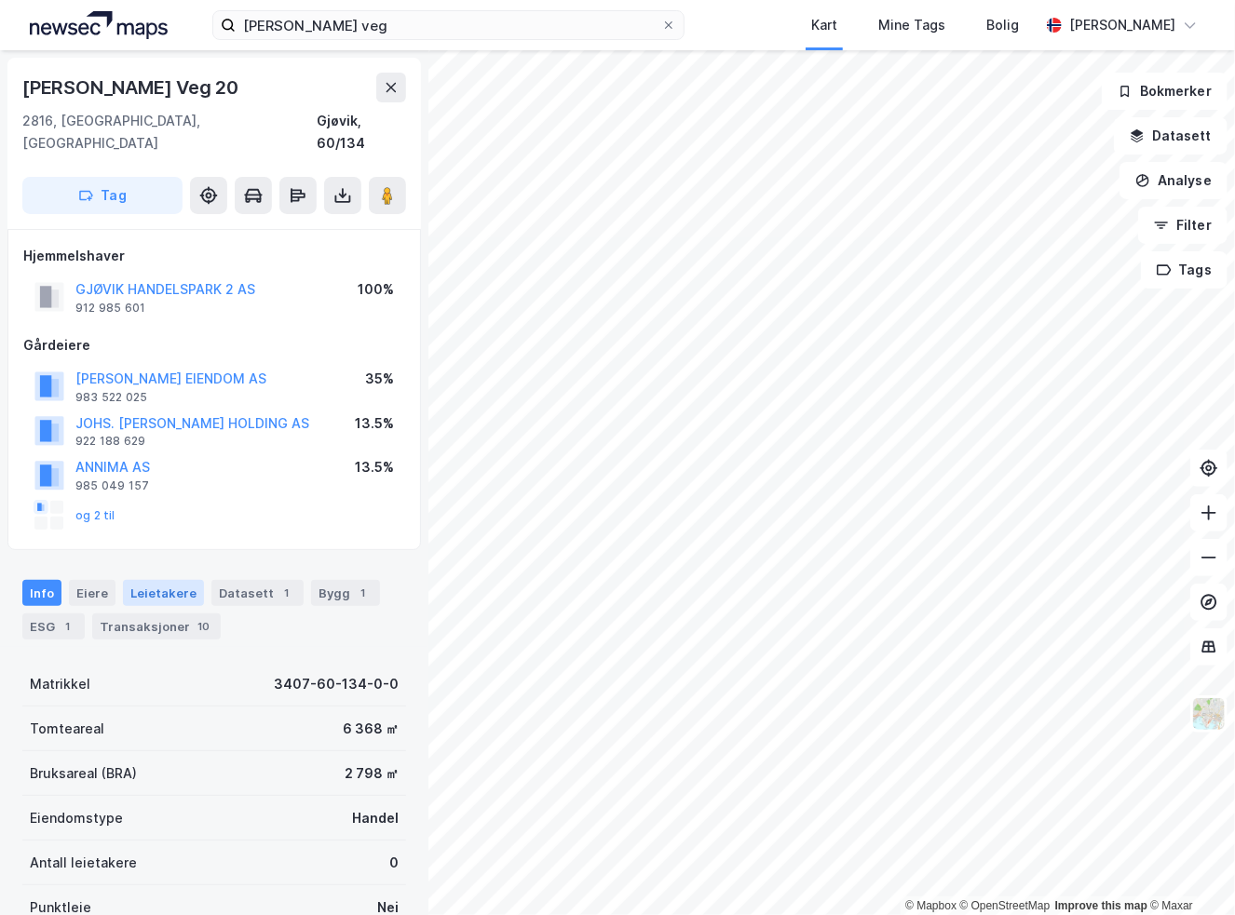
click at [157, 580] on div "Leietakere" at bounding box center [163, 593] width 81 height 26
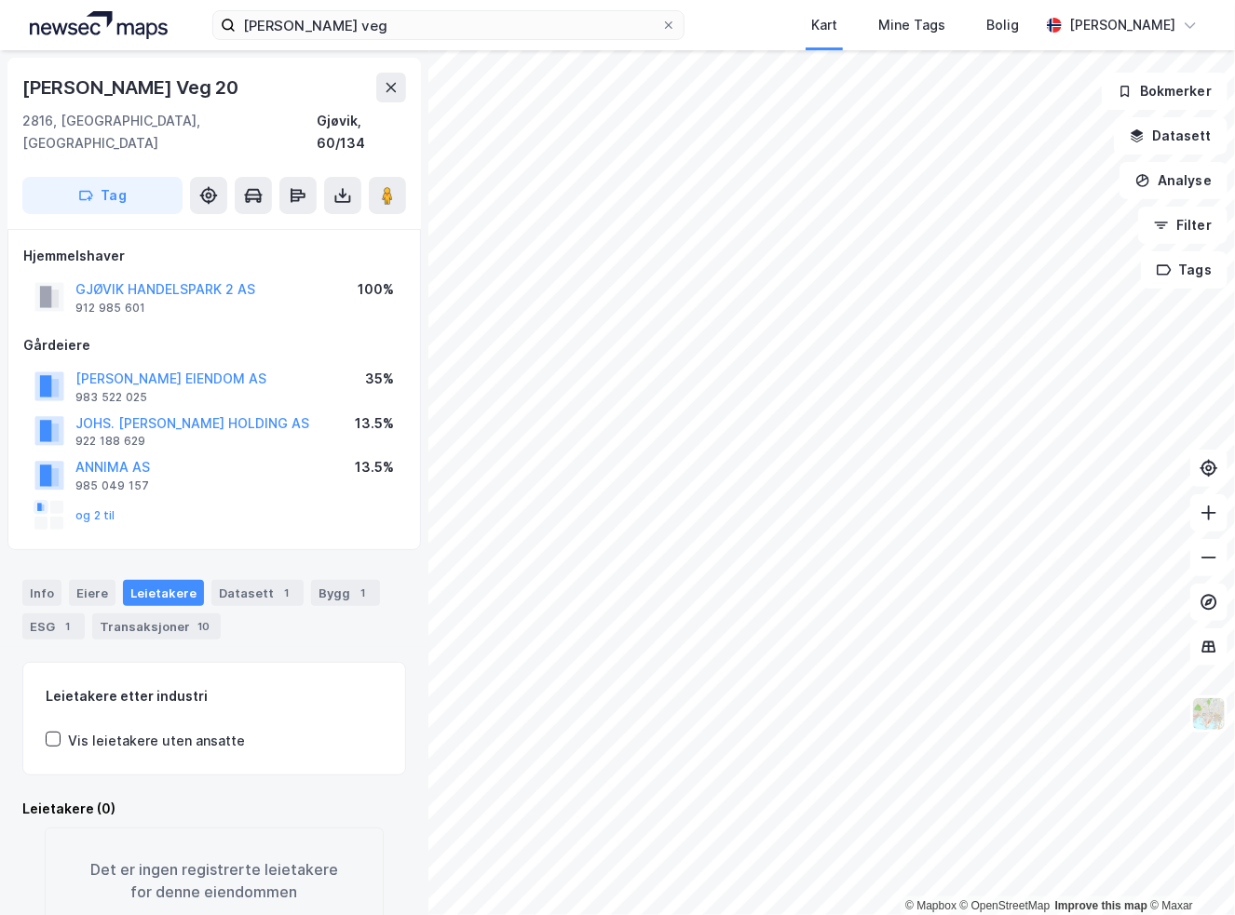
click at [53, 589] on div "Info [PERSON_NAME] Datasett 1 Bygg 1 ESG 1 Transaksjoner 10" at bounding box center [214, 610] width 384 height 60
click at [63, 617] on div "1" at bounding box center [68, 626] width 19 height 19
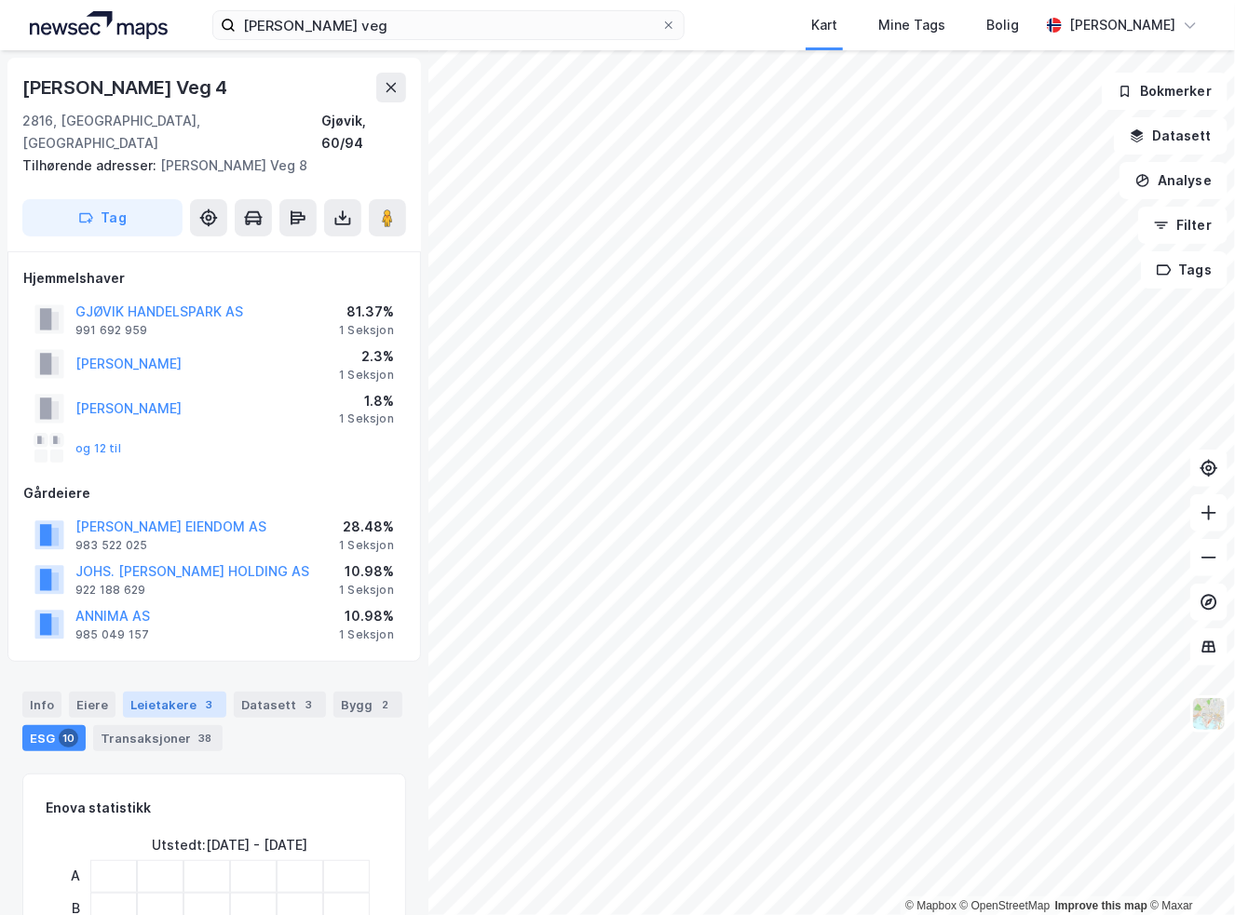
click at [147, 692] on div "Leietakere 3" at bounding box center [174, 705] width 103 height 26
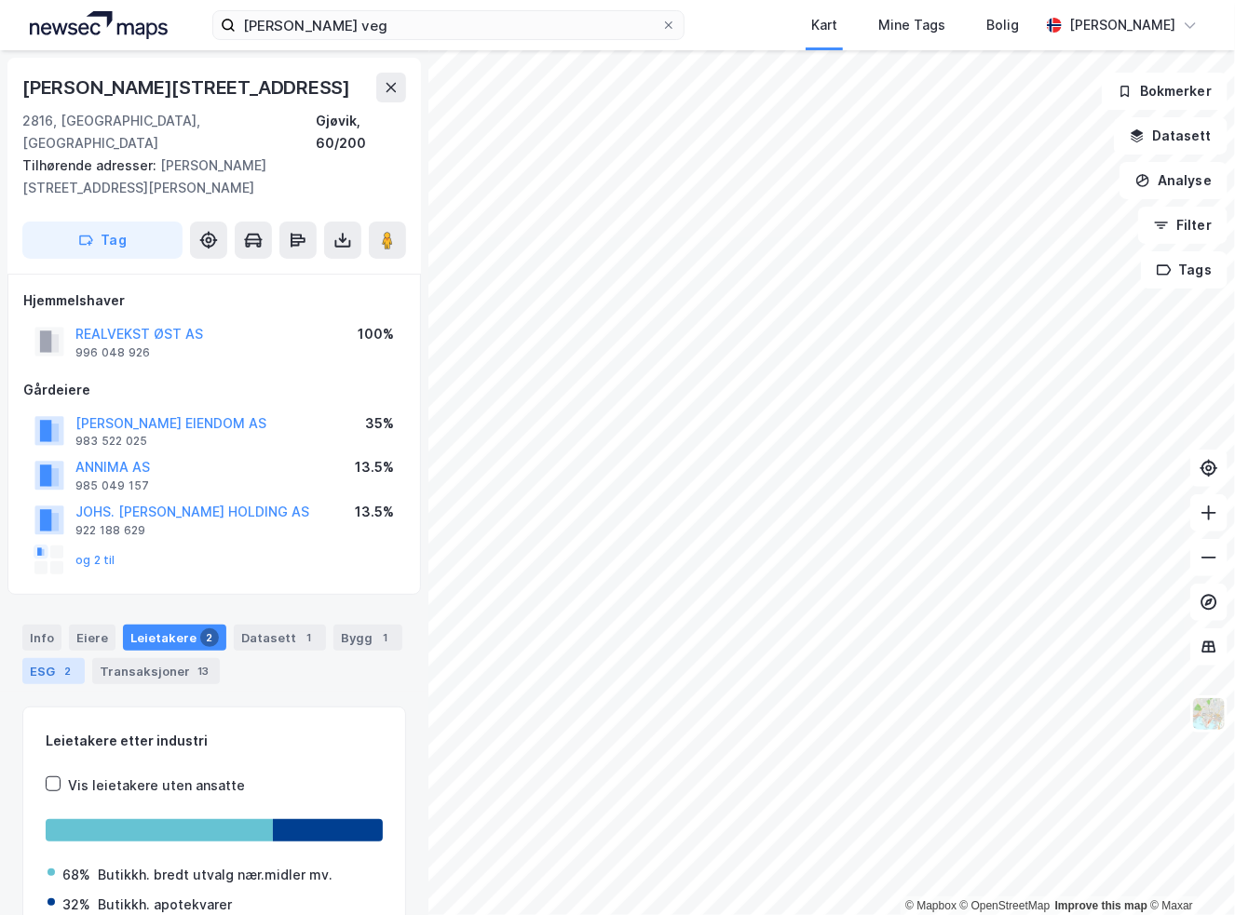
click at [53, 658] on div "ESG 2" at bounding box center [53, 671] width 62 height 26
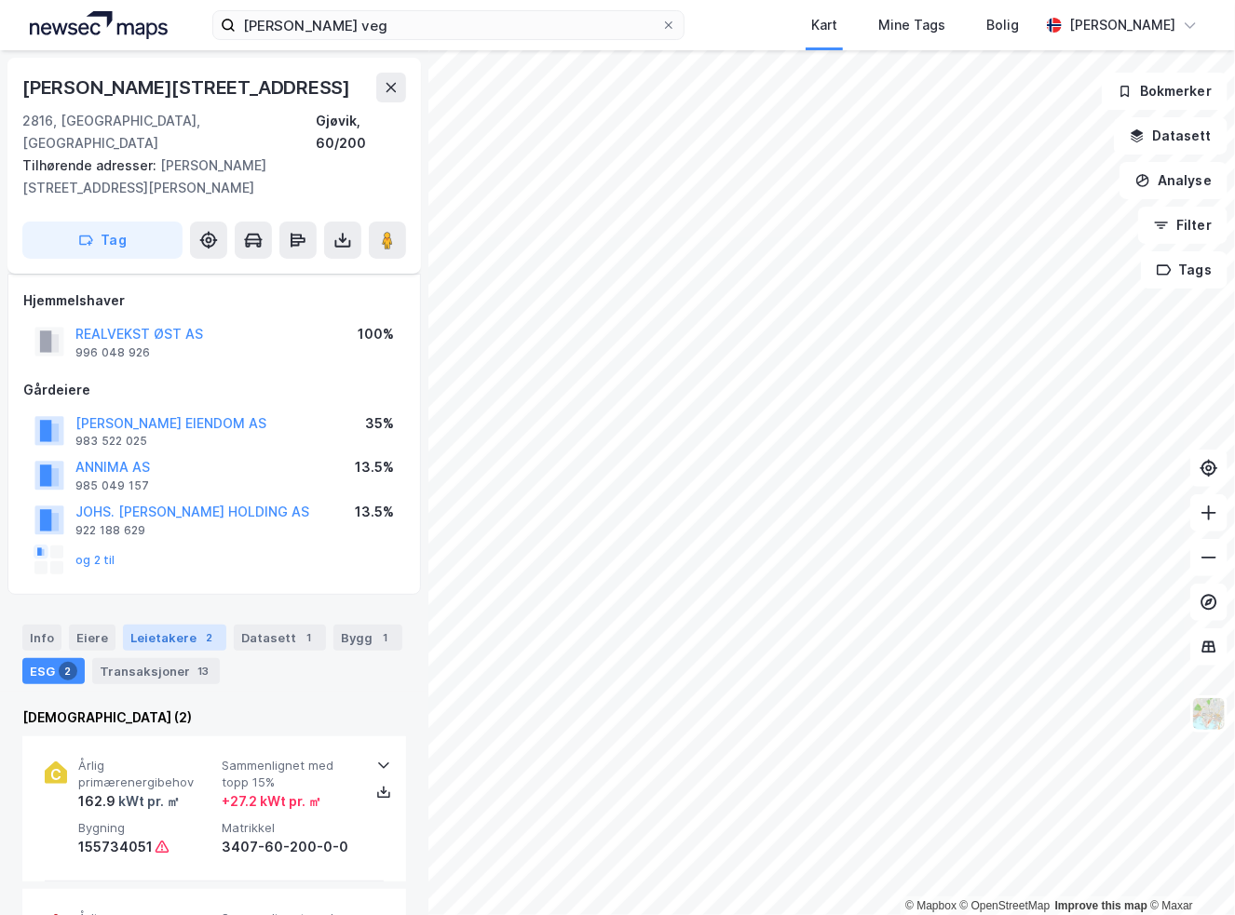
scroll to position [372, 0]
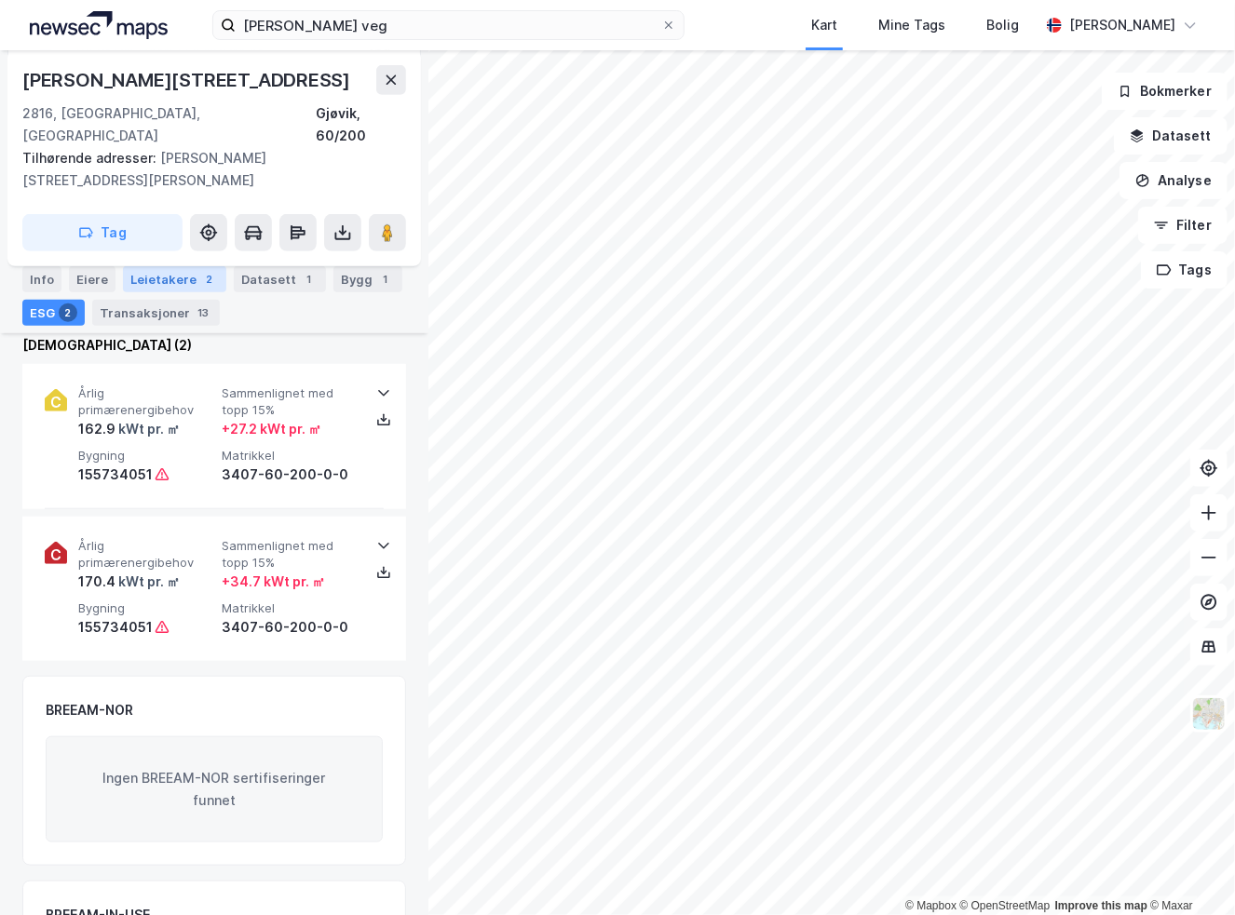
click at [167, 290] on div "Leietakere 2" at bounding box center [174, 279] width 103 height 26
